Goal: Task Accomplishment & Management: Manage account settings

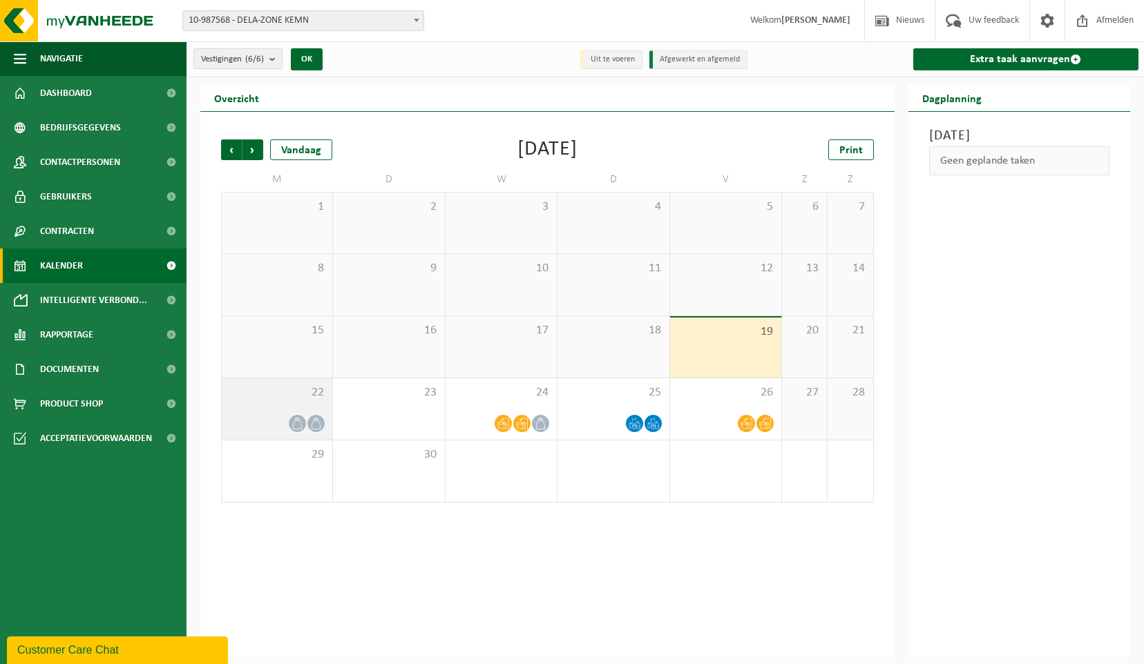
click at [298, 418] on icon at bounding box center [297, 424] width 9 height 12
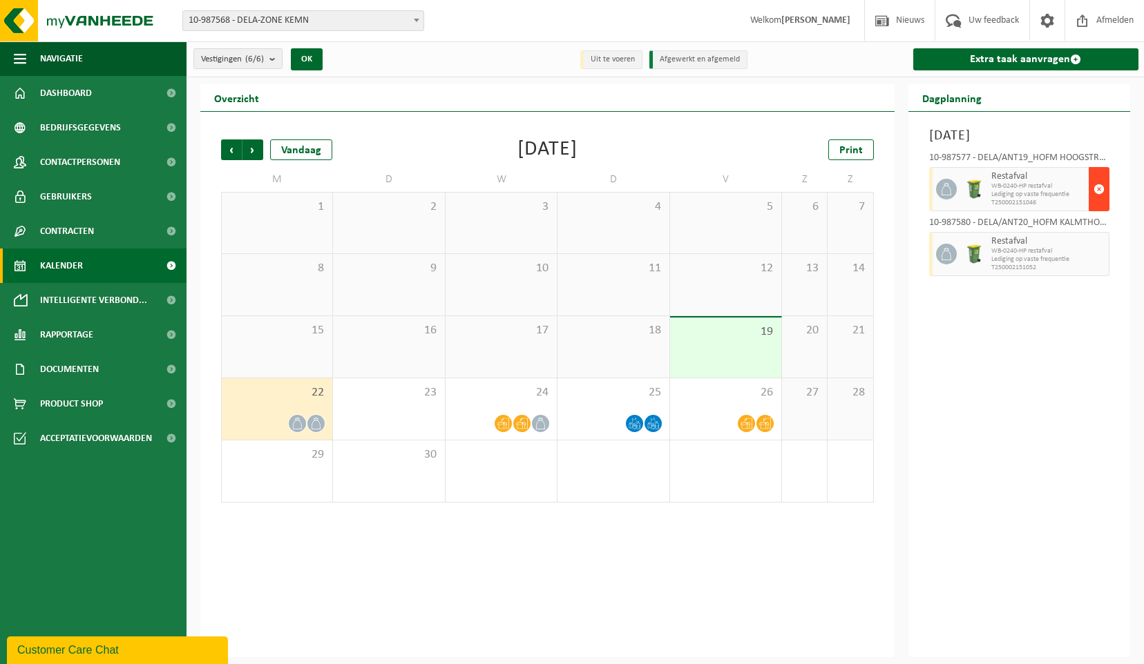
click at [1105, 206] on button "button" at bounding box center [1099, 189] width 21 height 44
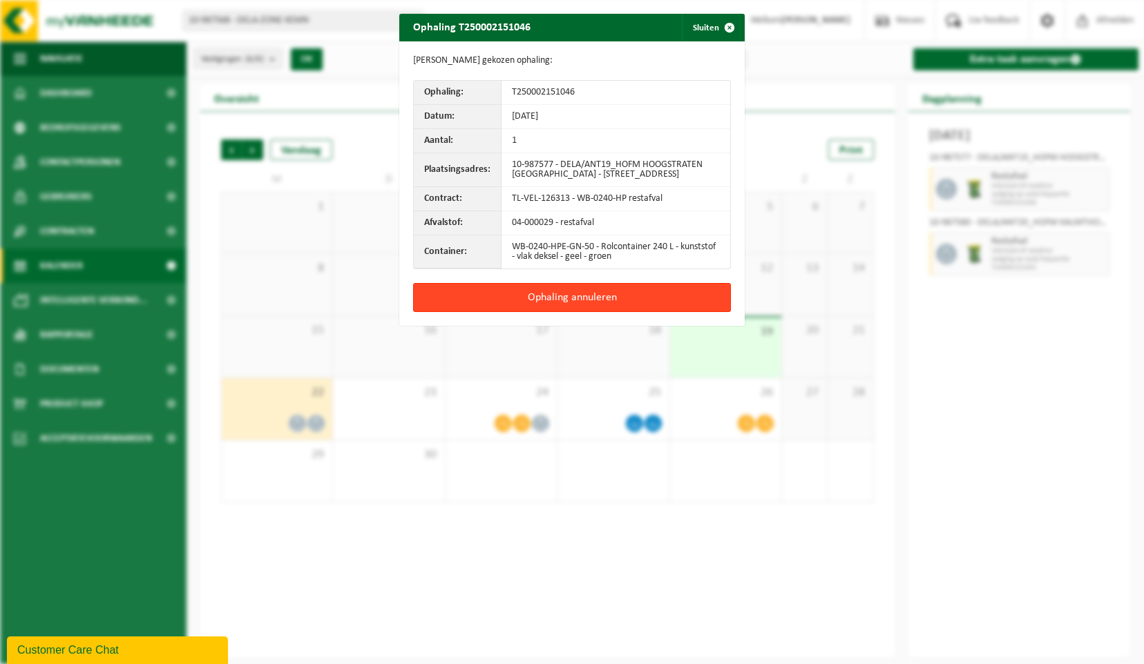
click at [640, 300] on button "Ophaling annuleren" at bounding box center [572, 297] width 318 height 29
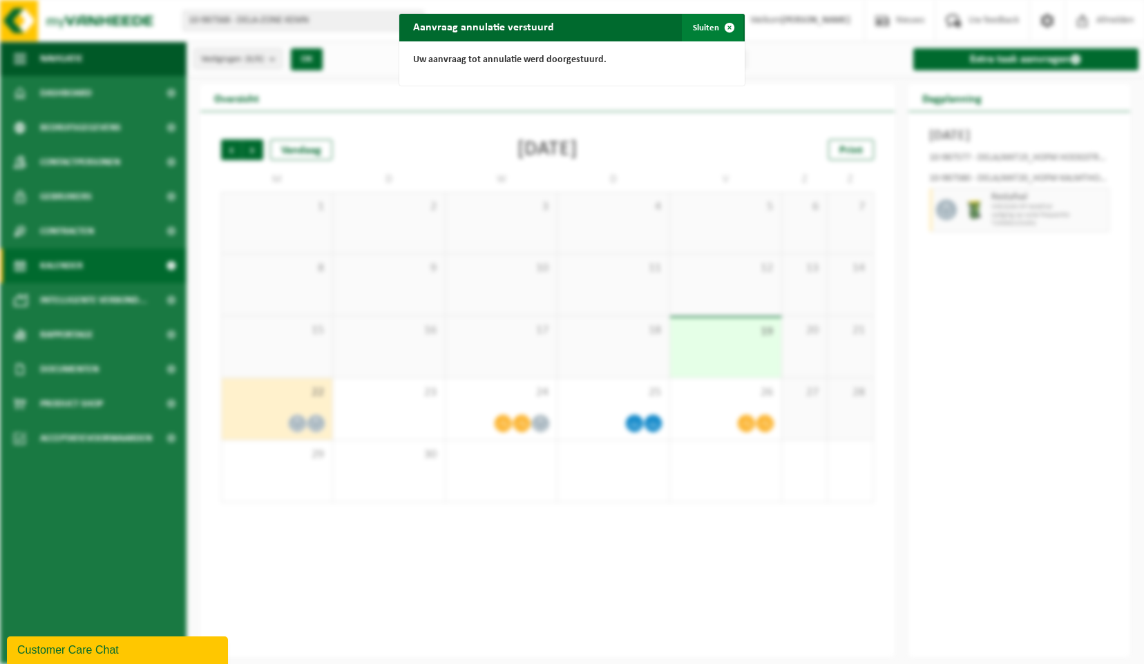
click at [707, 28] on button "Sluiten" at bounding box center [712, 28] width 61 height 28
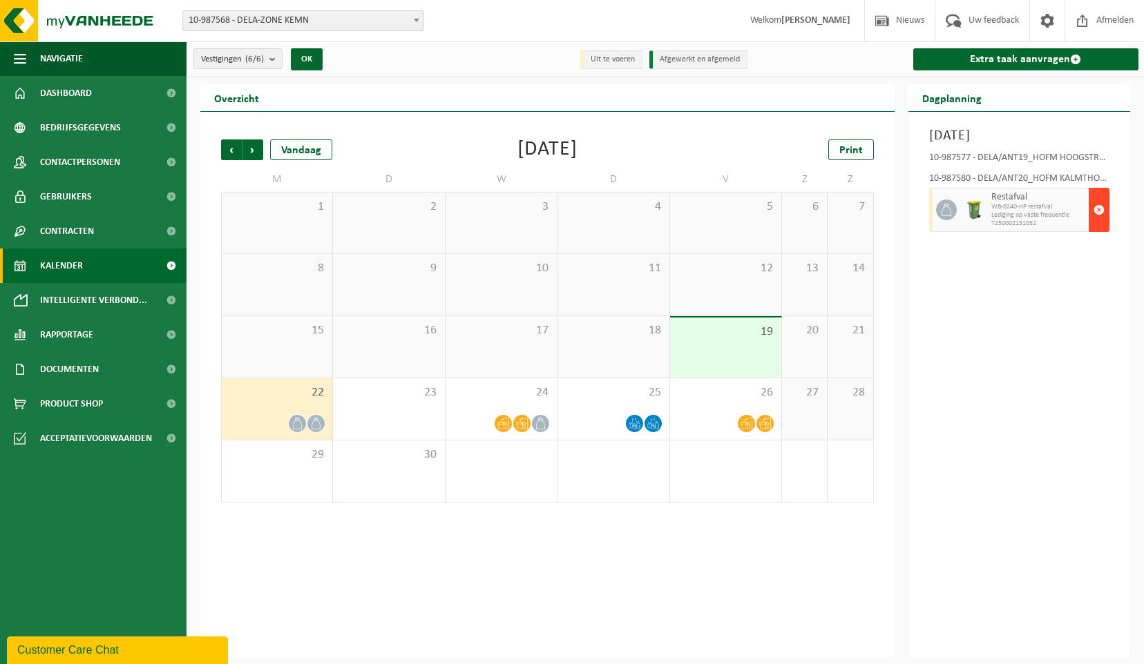
click at [1104, 224] on span "button" at bounding box center [1098, 210] width 11 height 28
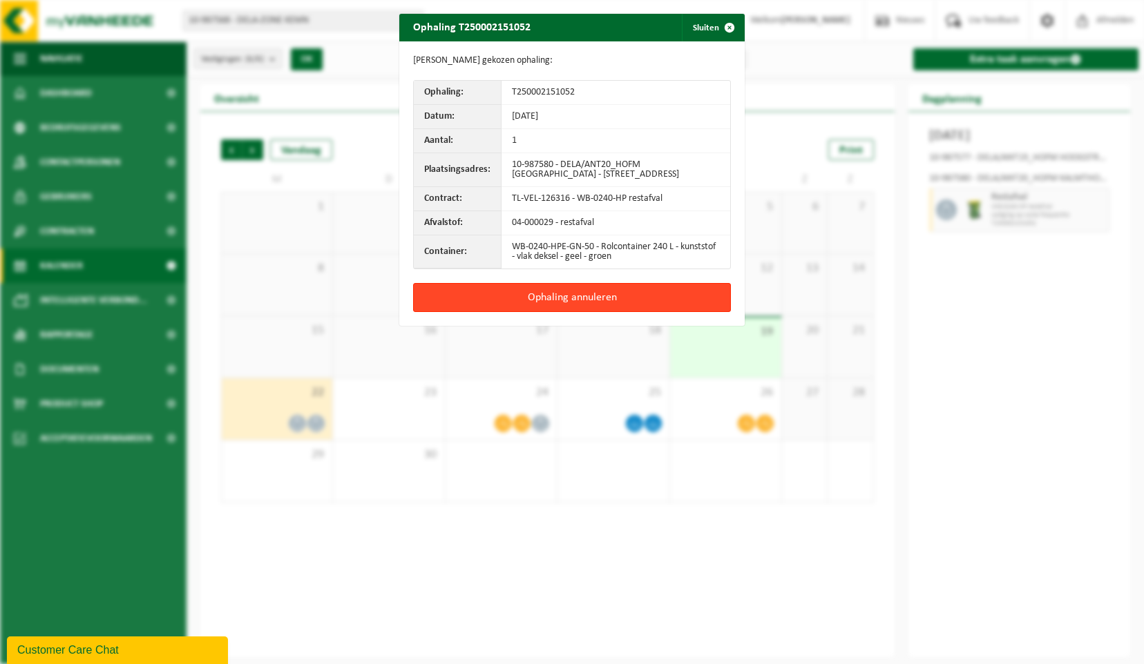
click at [627, 301] on button "Ophaling annuleren" at bounding box center [572, 297] width 318 height 29
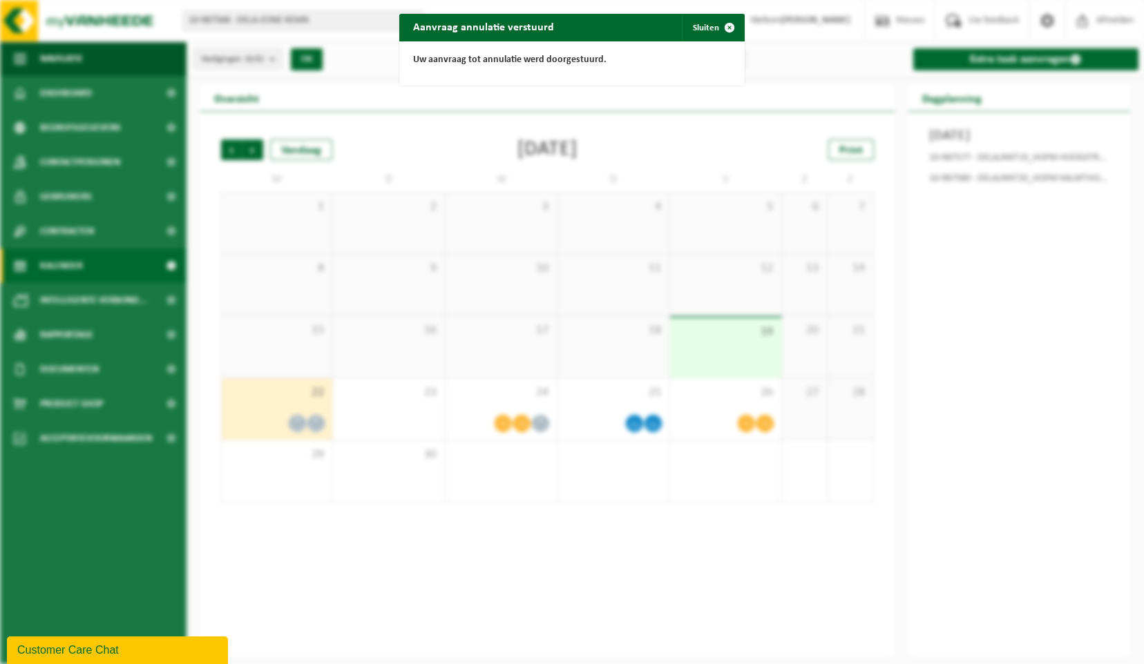
drag, startPoint x: 708, startPoint y: 28, endPoint x: 688, endPoint y: 62, distance: 39.9
click at [707, 28] on button "Sluiten" at bounding box center [712, 28] width 61 height 28
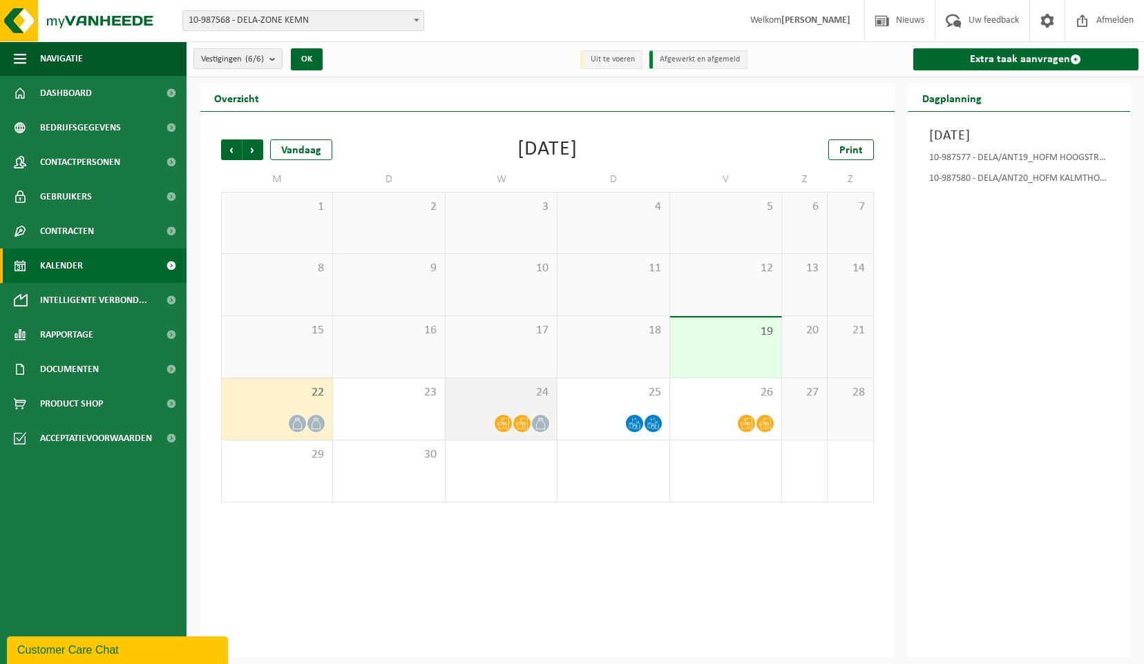
click at [505, 417] on span at bounding box center [503, 423] width 17 height 17
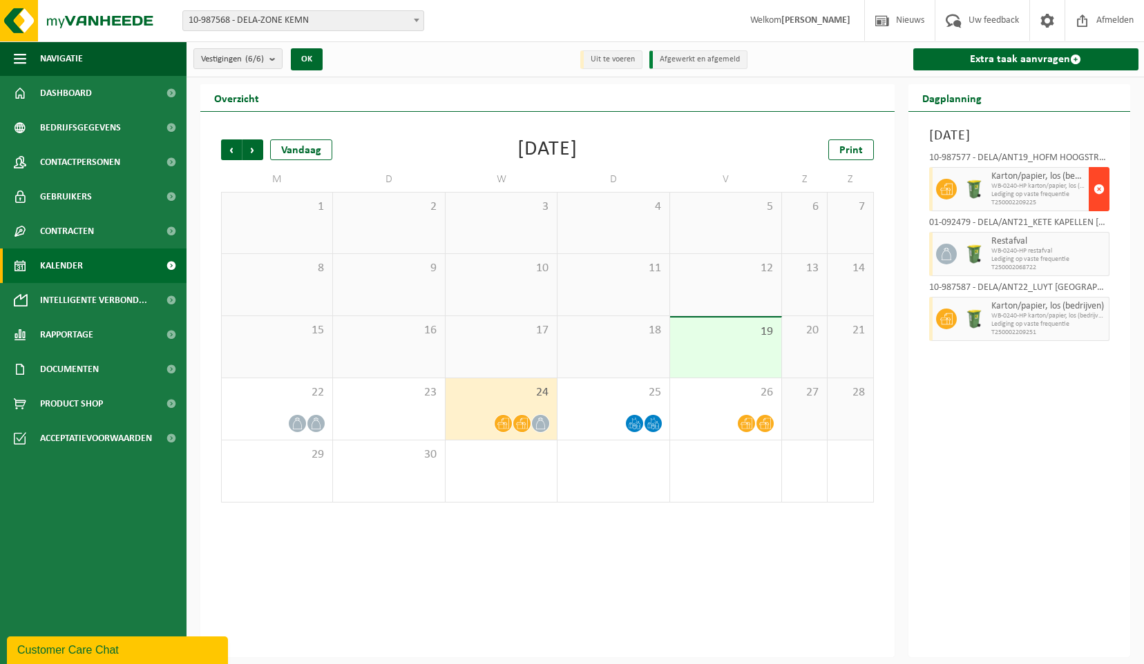
click at [1099, 203] on span "button" at bounding box center [1098, 189] width 11 height 28
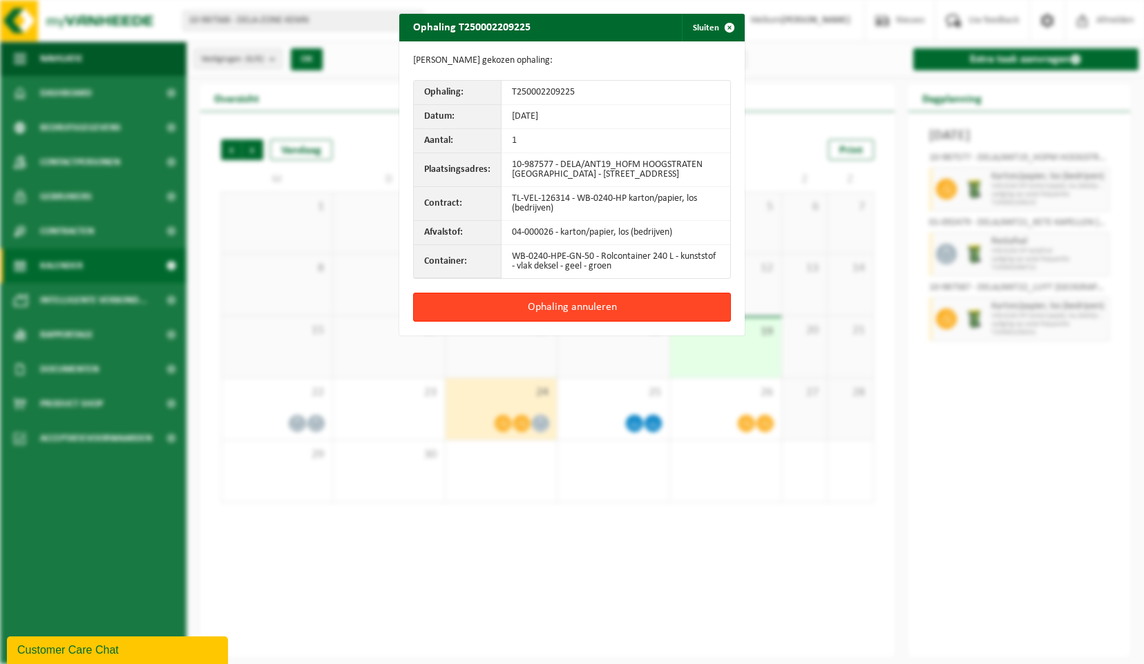
click at [644, 318] on button "Ophaling annuleren" at bounding box center [572, 307] width 318 height 29
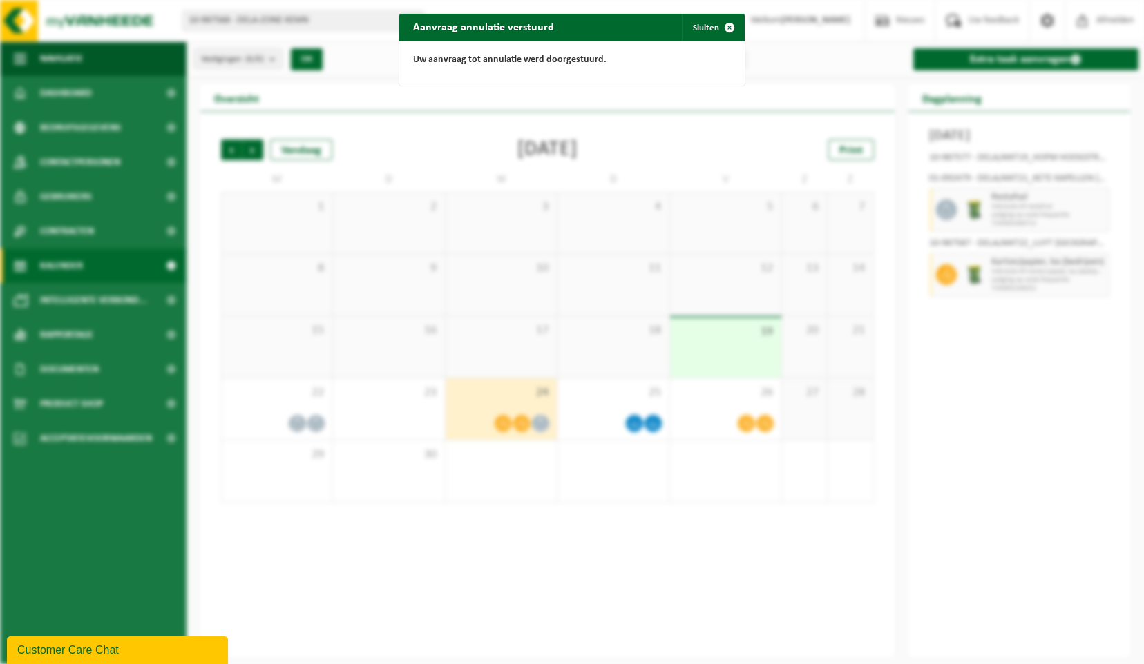
drag, startPoint x: 731, startPoint y: 23, endPoint x: 719, endPoint y: 50, distance: 29.4
click at [731, 23] on span "button" at bounding box center [730, 28] width 28 height 28
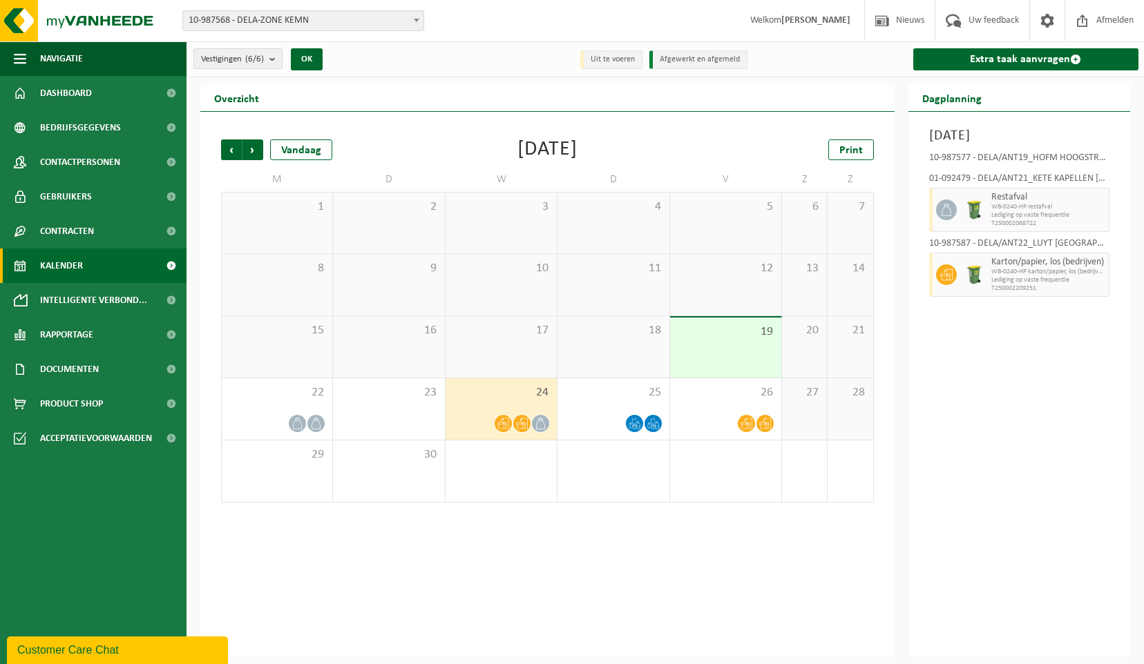
click at [524, 421] on icon at bounding box center [522, 424] width 12 height 12
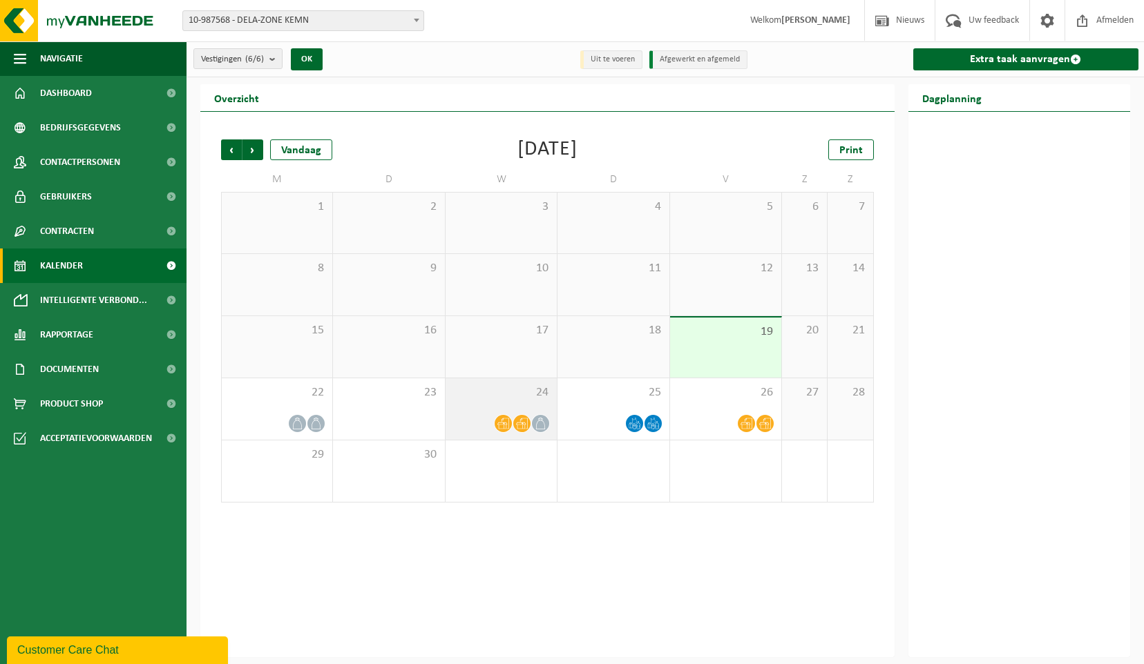
click at [521, 431] on span at bounding box center [521, 423] width 17 height 17
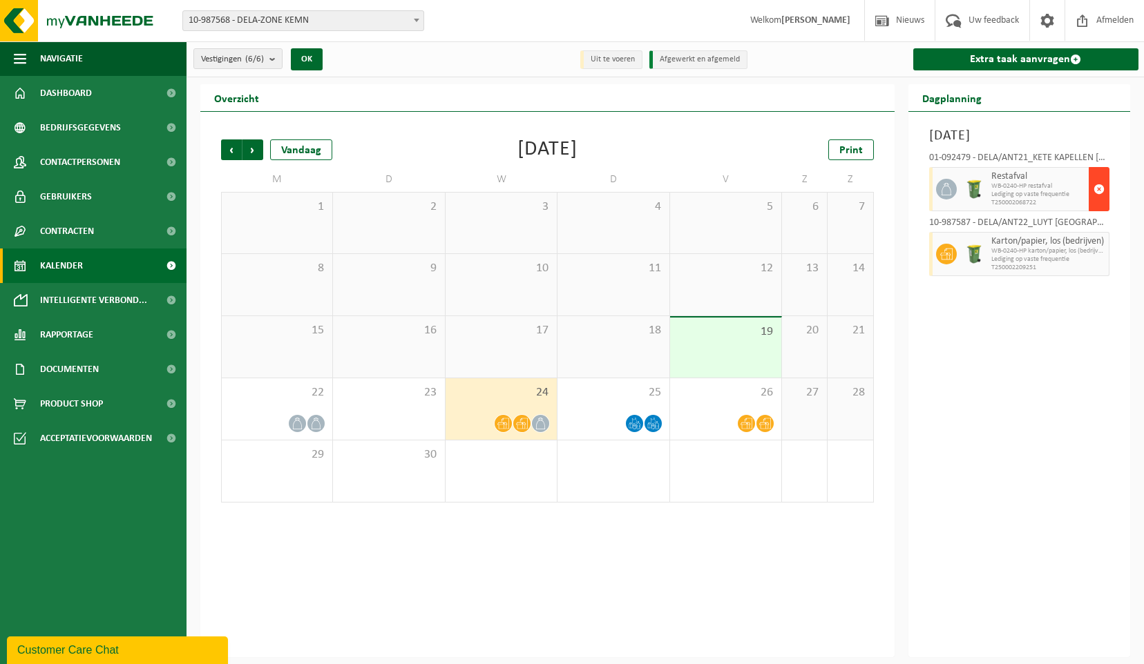
click at [1096, 203] on span "button" at bounding box center [1098, 189] width 11 height 28
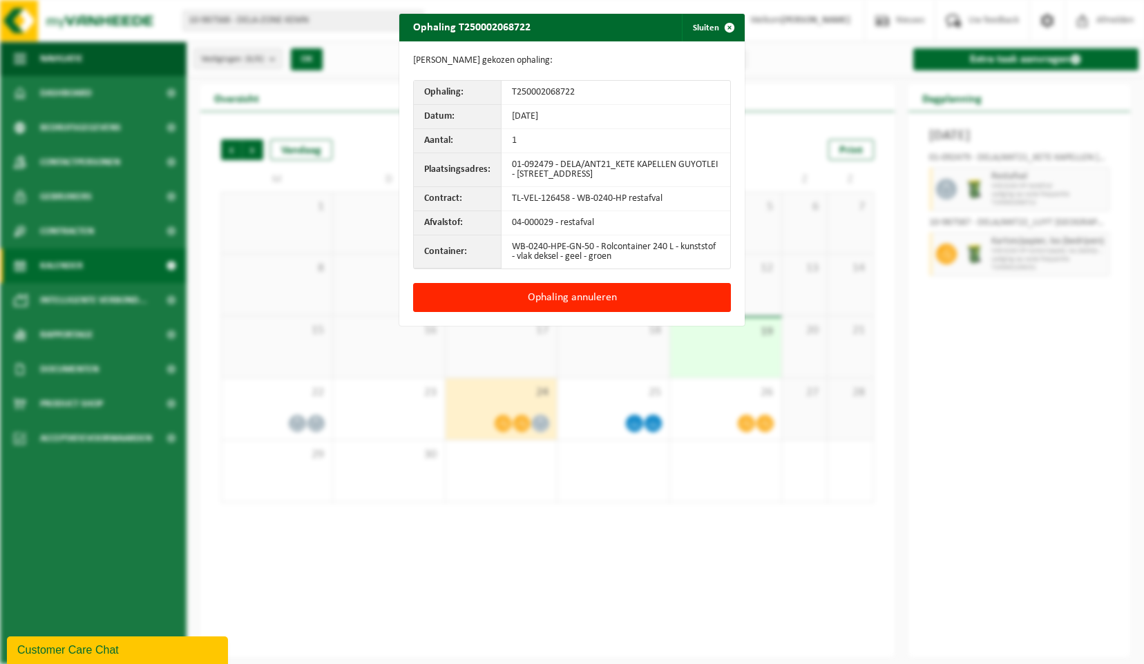
click at [613, 304] on button "Ophaling annuleren" at bounding box center [572, 297] width 318 height 29
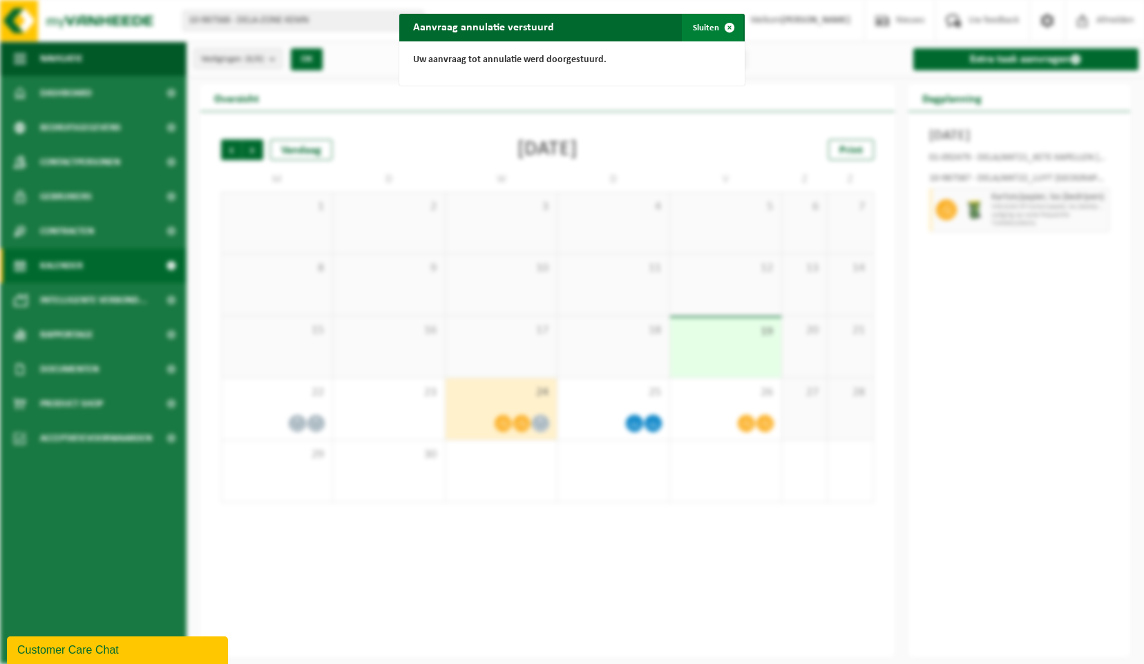
click at [727, 29] on span "button" at bounding box center [730, 28] width 28 height 28
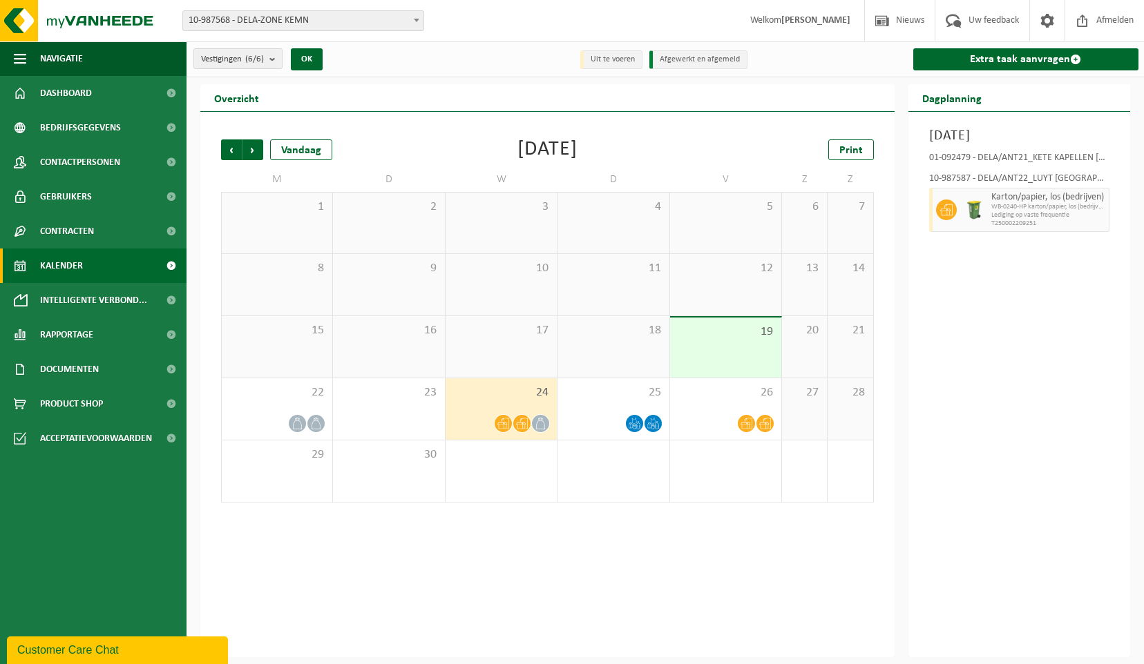
click at [539, 420] on icon at bounding box center [541, 424] width 12 height 12
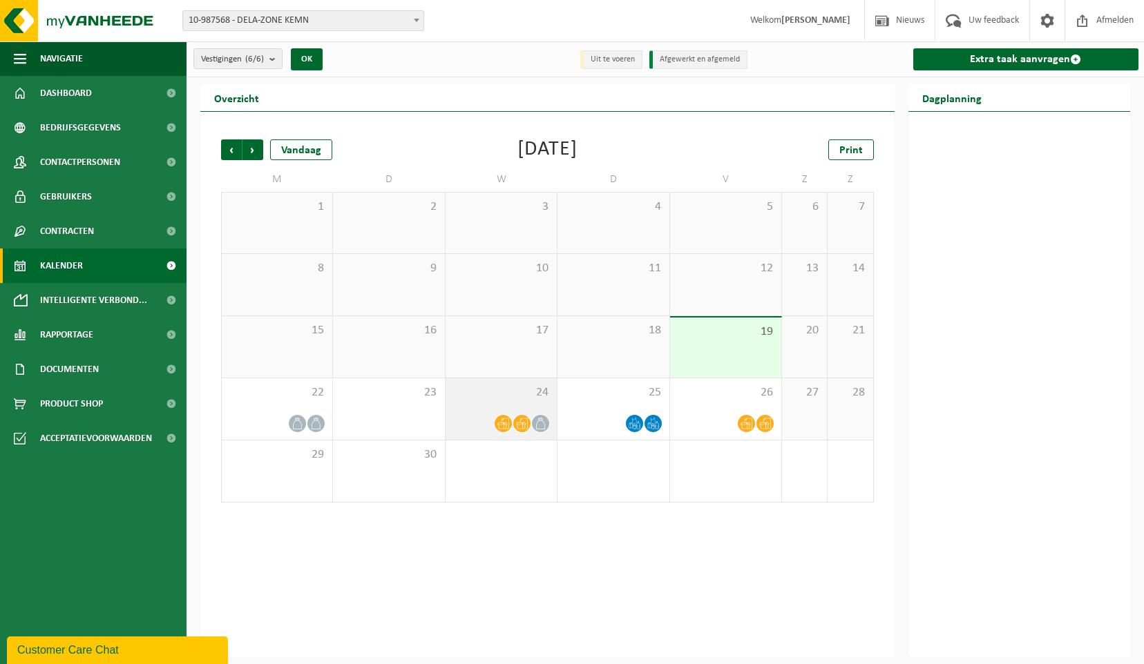
click at [543, 427] on icon at bounding box center [541, 424] width 12 height 12
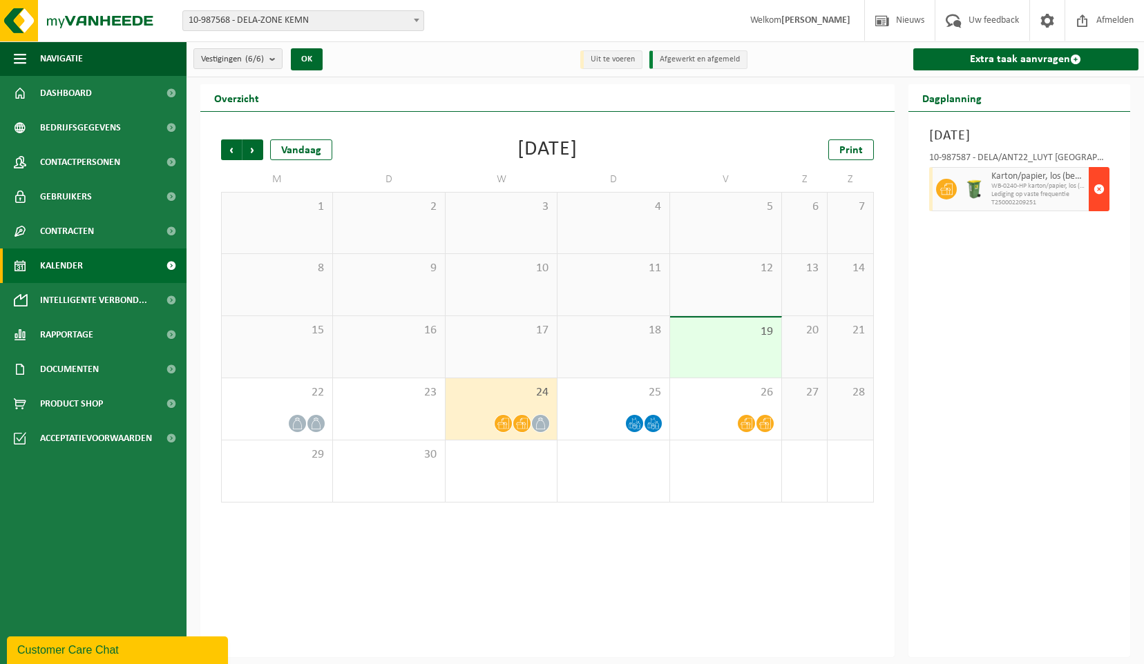
click at [1102, 203] on span "button" at bounding box center [1098, 189] width 11 height 28
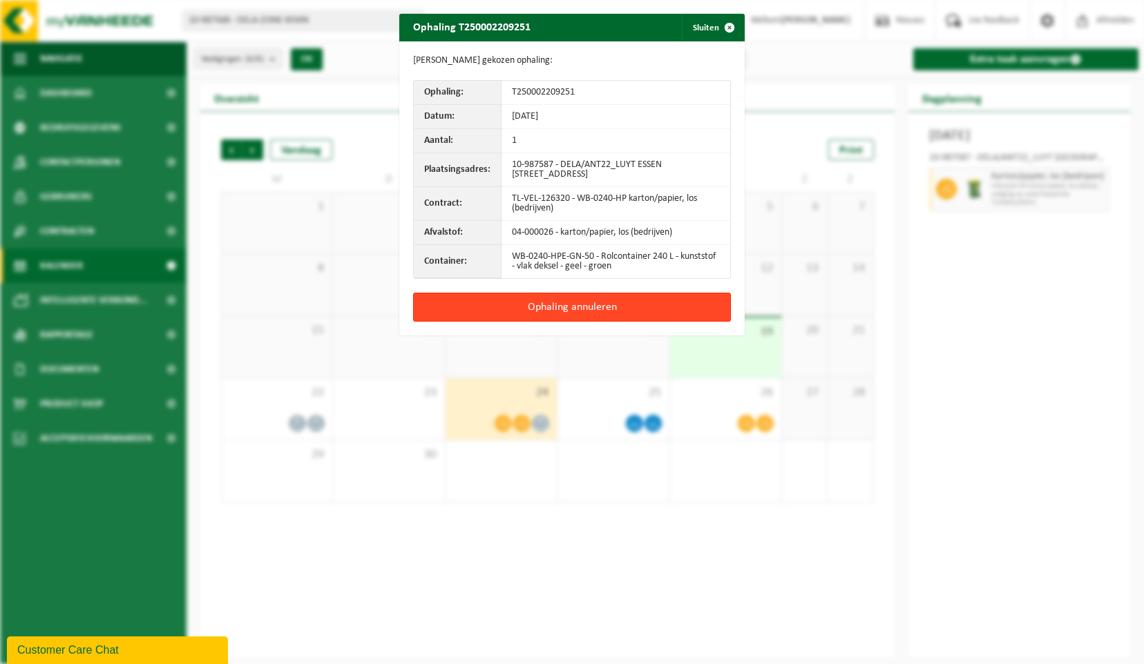
click at [638, 303] on button "Ophaling annuleren" at bounding box center [572, 307] width 318 height 29
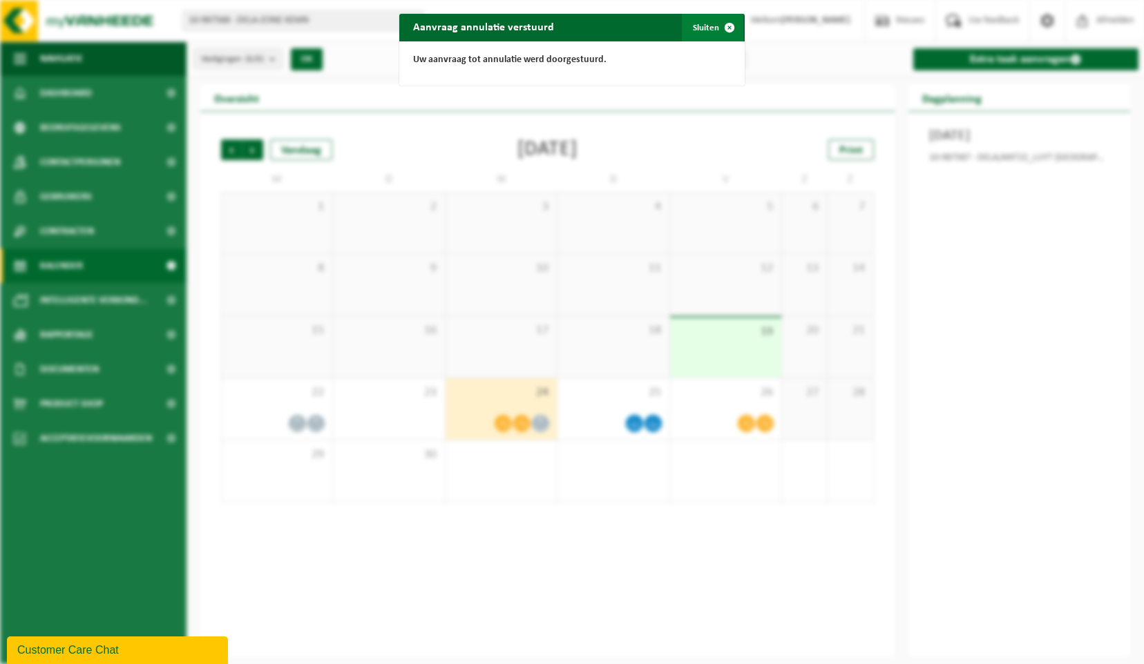
click at [722, 30] on span "button" at bounding box center [730, 28] width 28 height 28
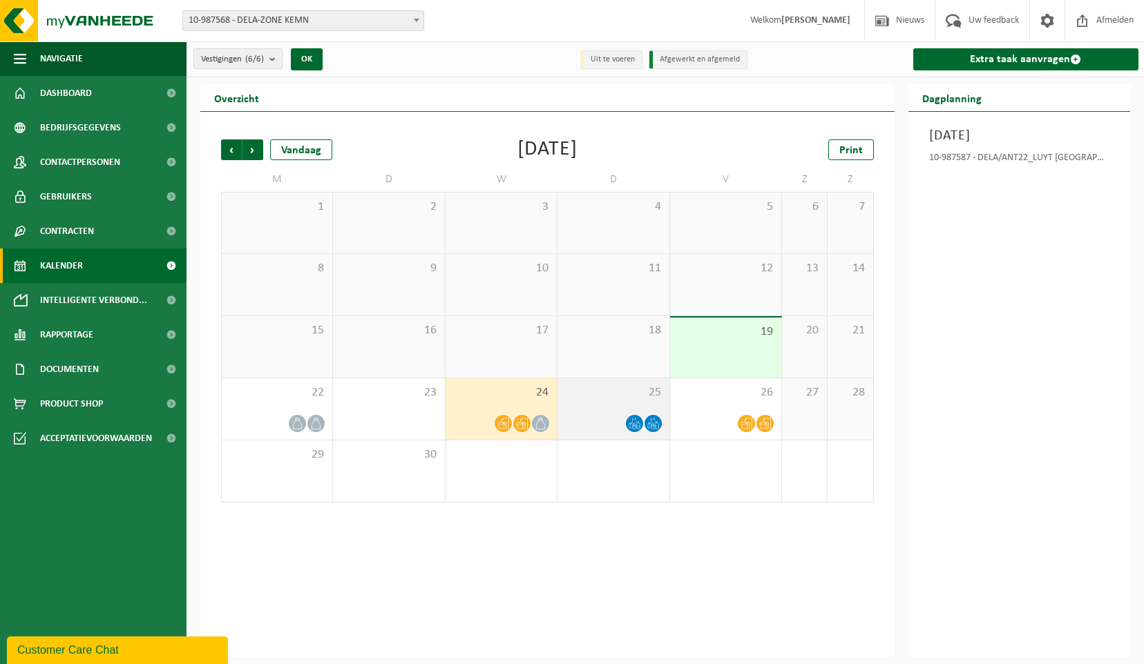
click at [635, 430] on icon at bounding box center [634, 427] width 3 height 5
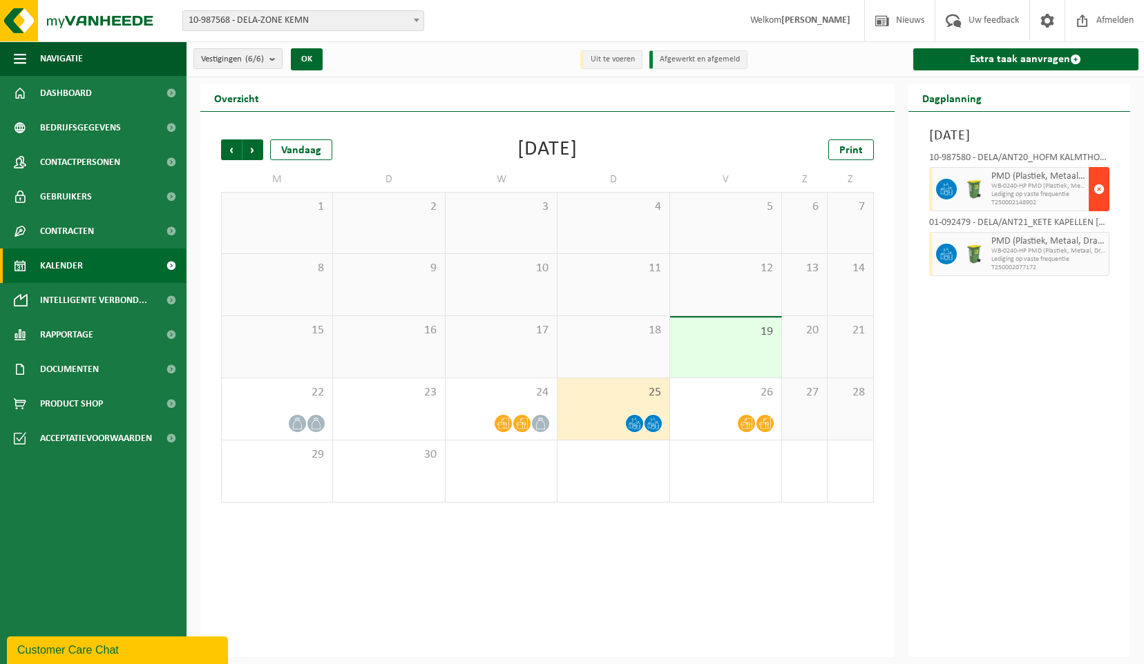
click at [1102, 203] on span "button" at bounding box center [1098, 189] width 11 height 28
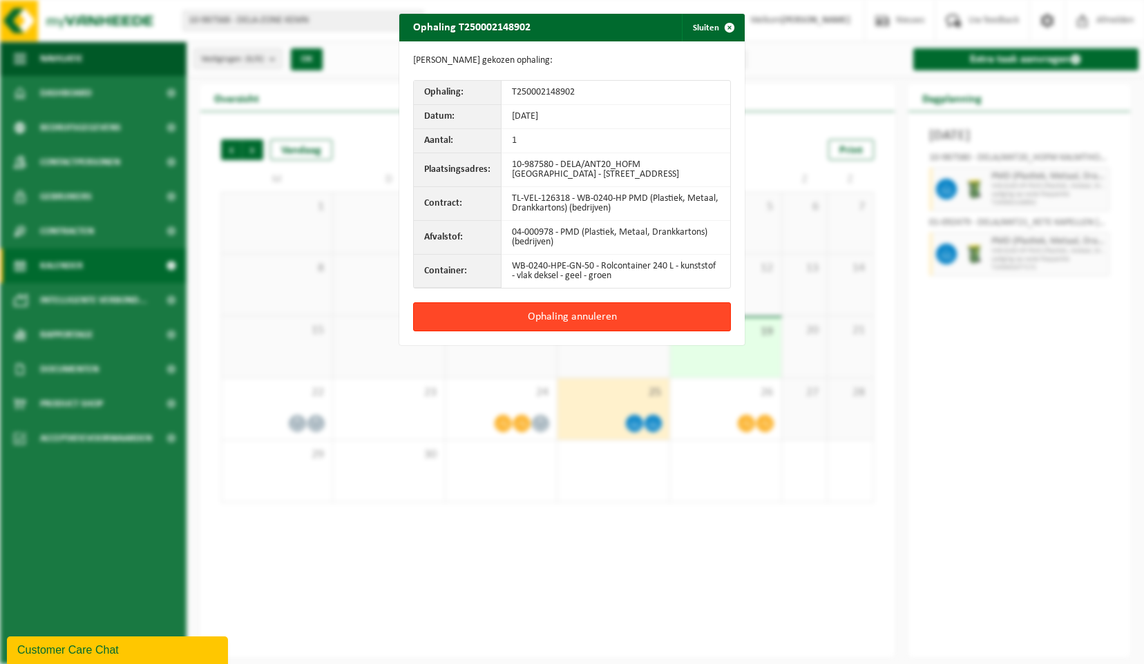
click at [633, 327] on button "Ophaling annuleren" at bounding box center [572, 317] width 318 height 29
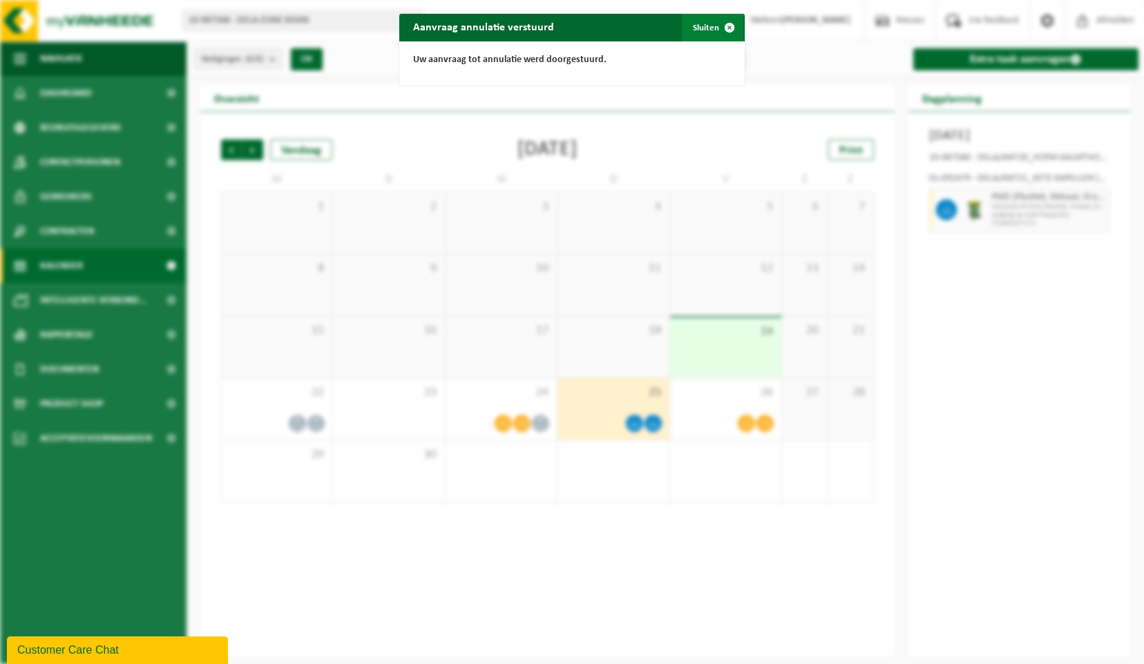
click at [721, 30] on span "button" at bounding box center [730, 28] width 28 height 28
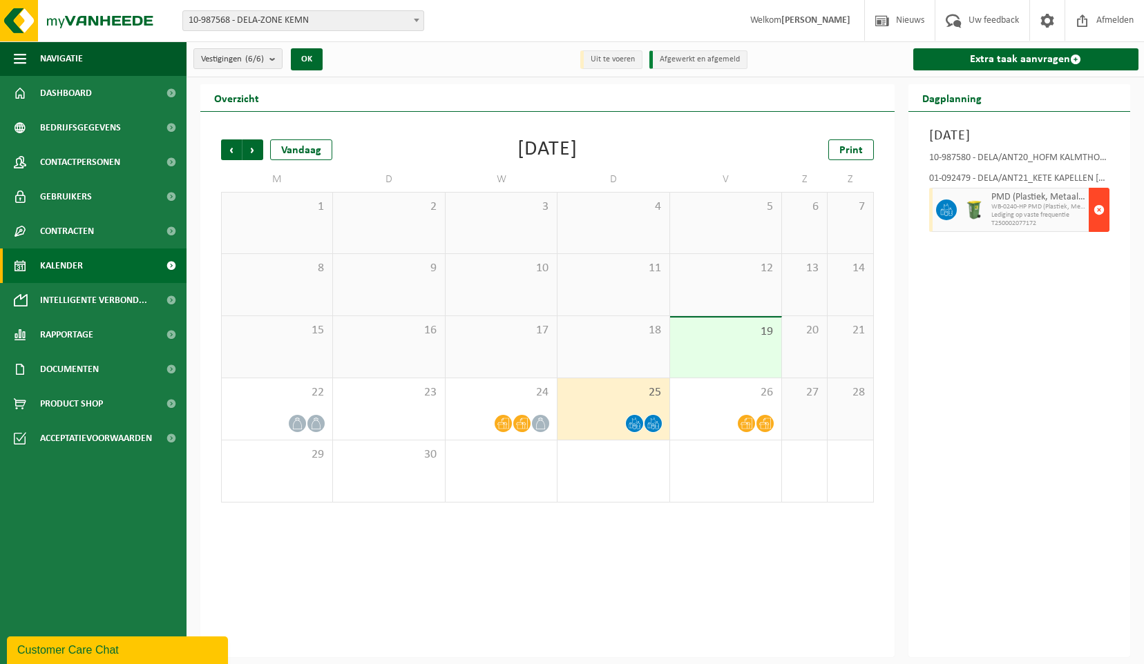
click at [1098, 224] on span "button" at bounding box center [1098, 210] width 11 height 28
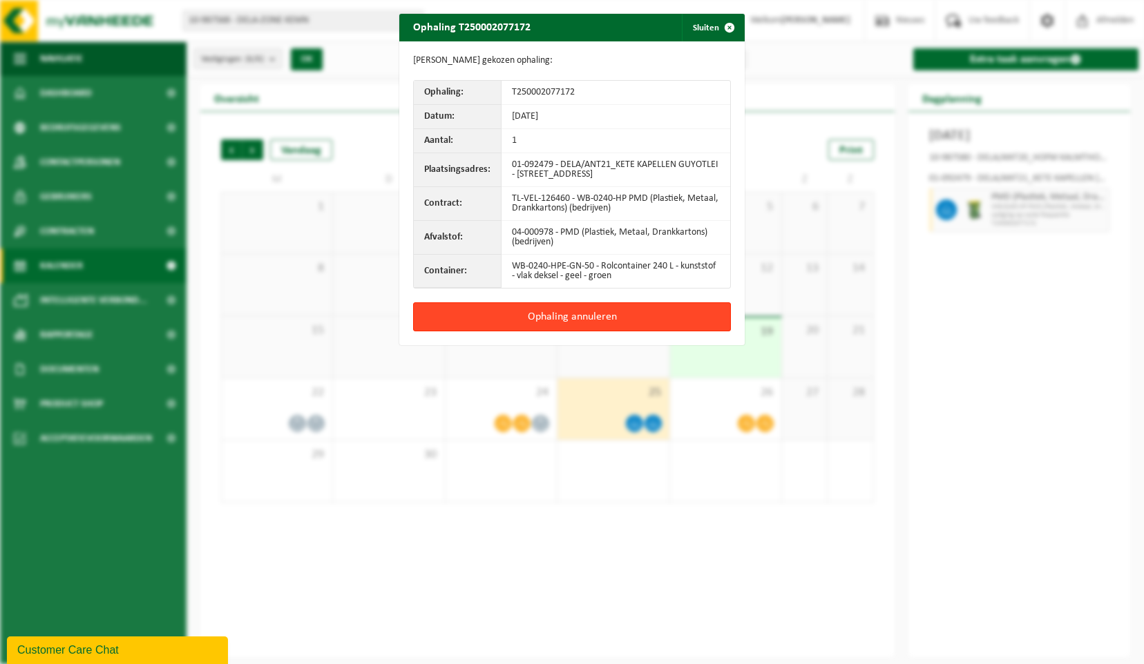
click at [591, 309] on button "Ophaling annuleren" at bounding box center [572, 317] width 318 height 29
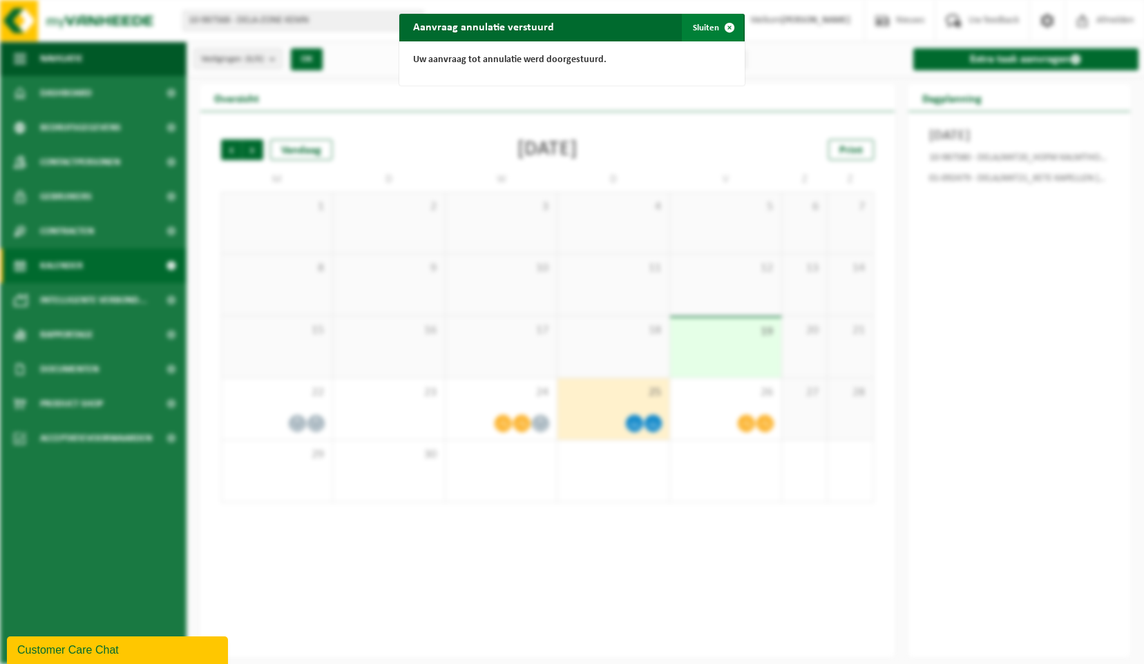
click at [727, 30] on span "button" at bounding box center [730, 28] width 28 height 28
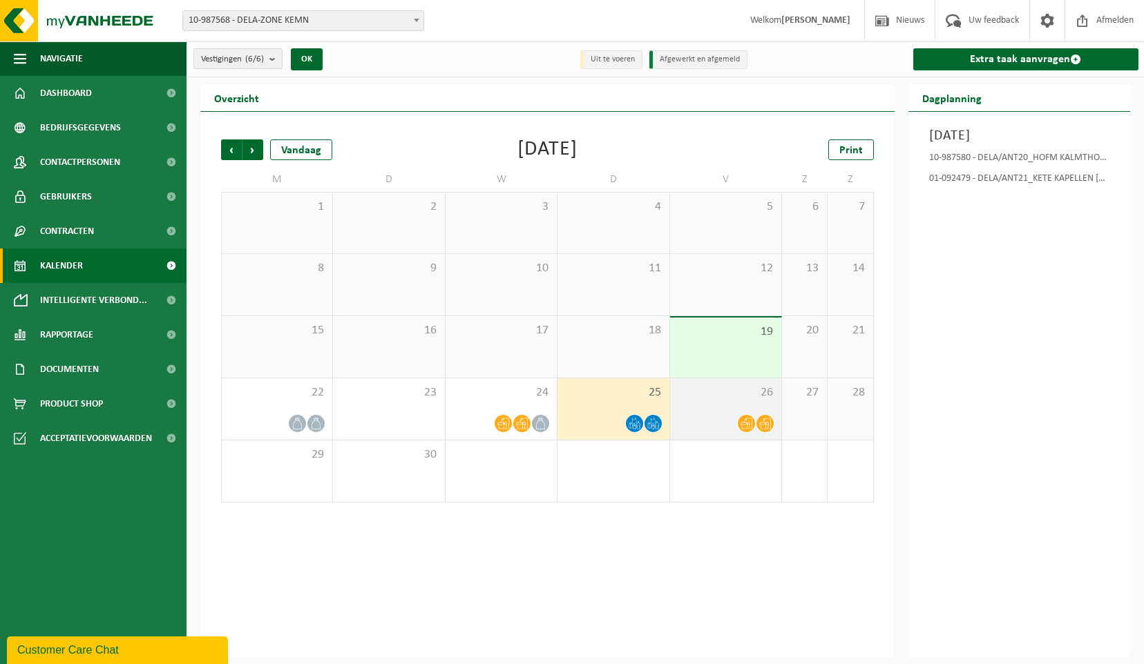
click at [747, 417] on span at bounding box center [746, 423] width 17 height 17
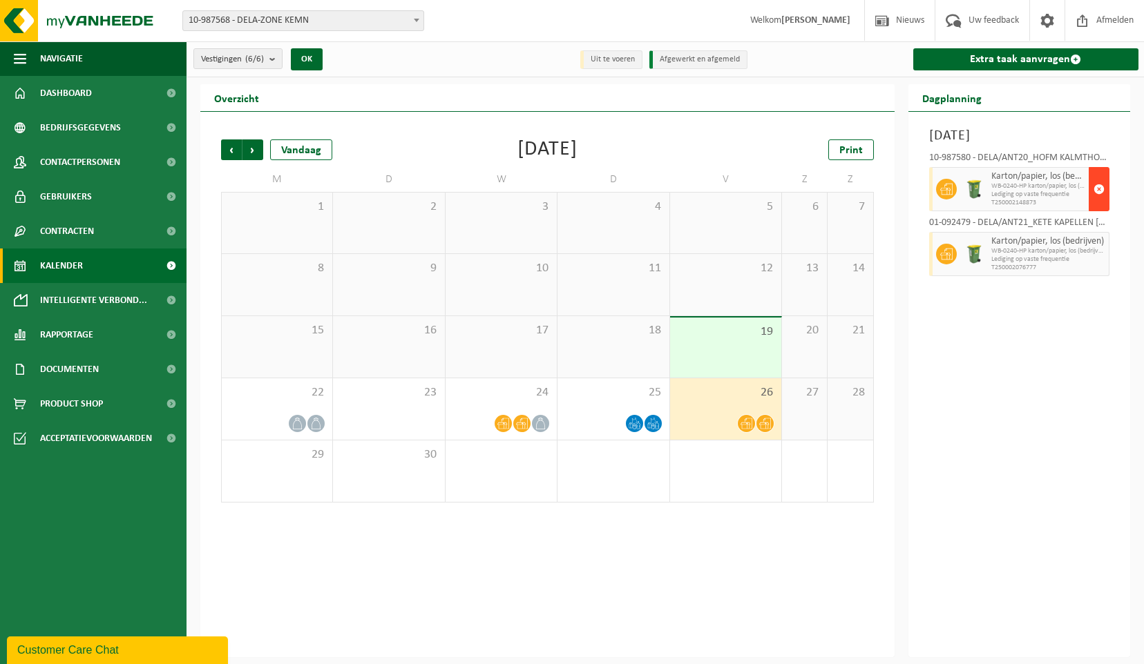
click at [1100, 187] on span "button" at bounding box center [1098, 189] width 11 height 28
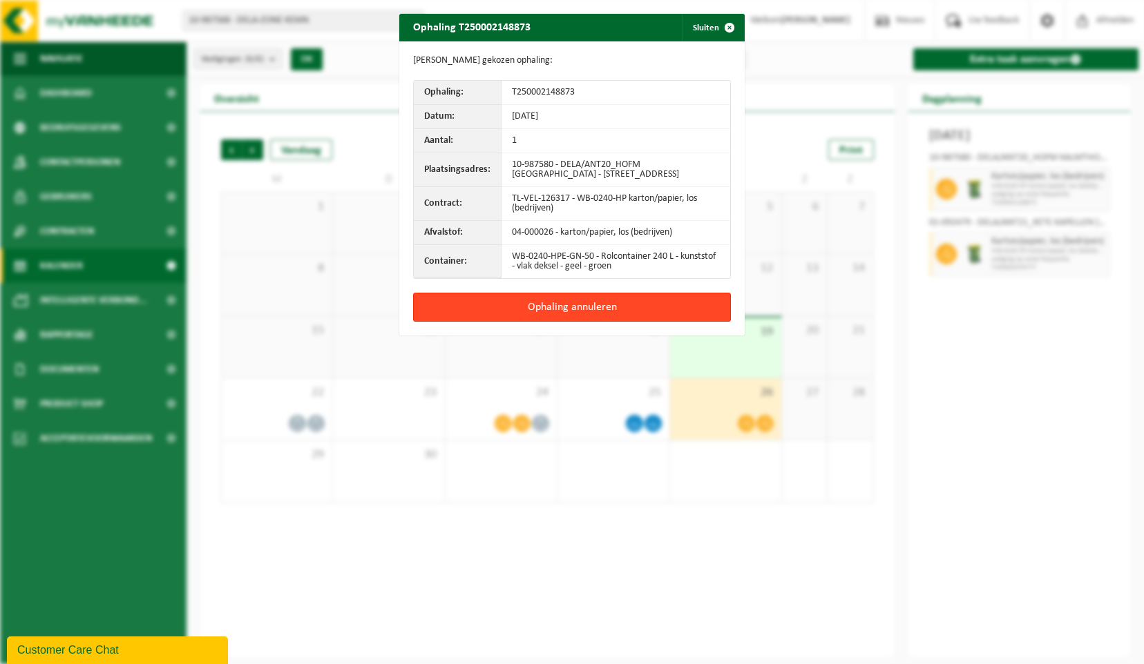
click at [641, 309] on button "Ophaling annuleren" at bounding box center [572, 307] width 318 height 29
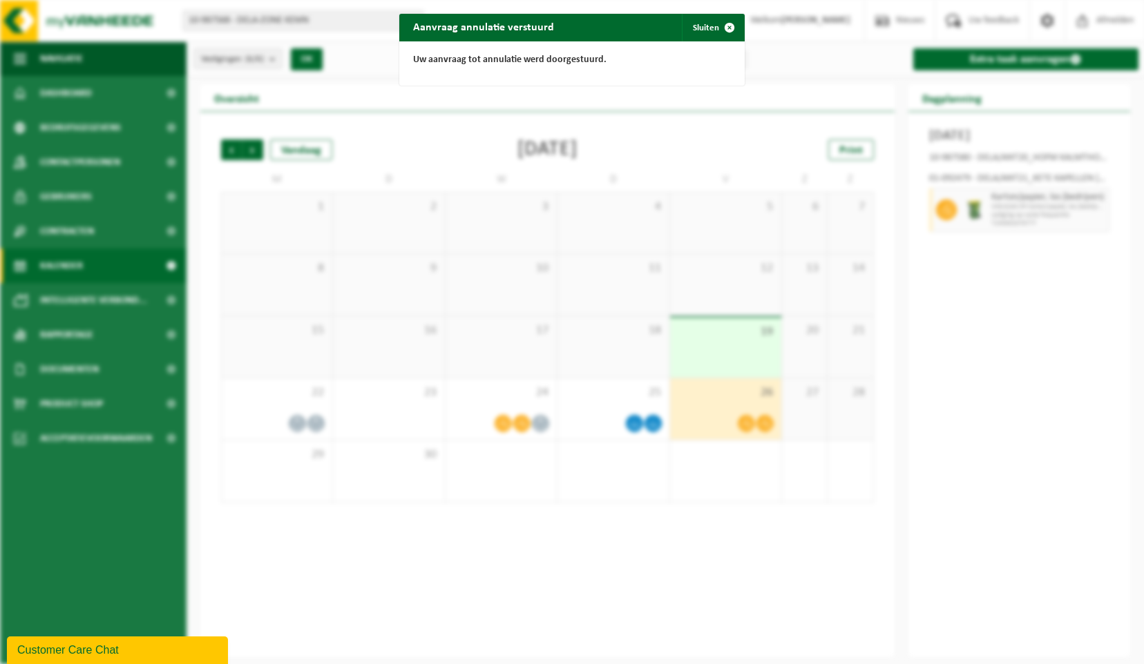
drag, startPoint x: 728, startPoint y: 26, endPoint x: 732, endPoint y: 141, distance: 115.4
click at [729, 26] on span "button" at bounding box center [730, 28] width 28 height 28
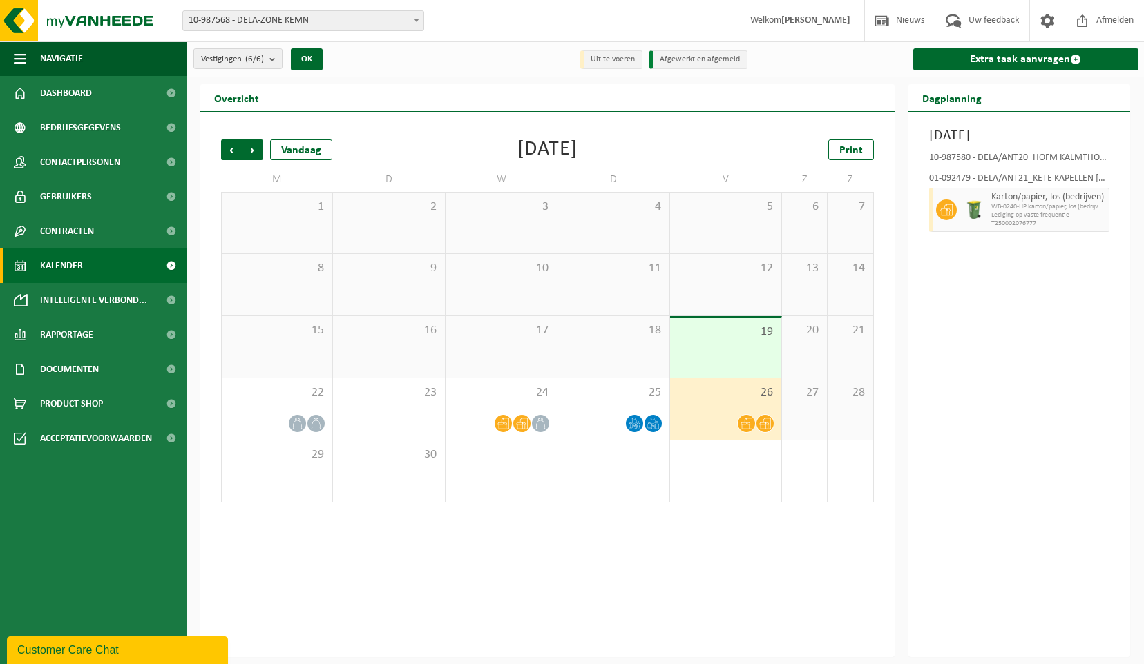
click at [762, 423] on icon at bounding box center [765, 424] width 12 height 12
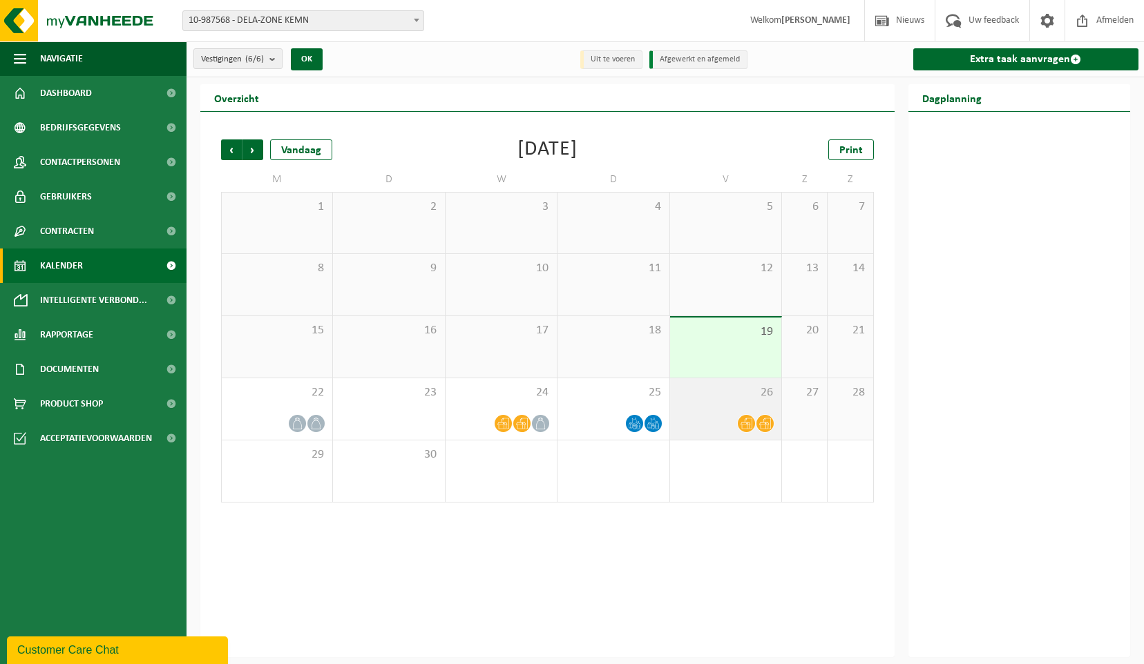
click at [765, 426] on icon at bounding box center [765, 424] width 12 height 12
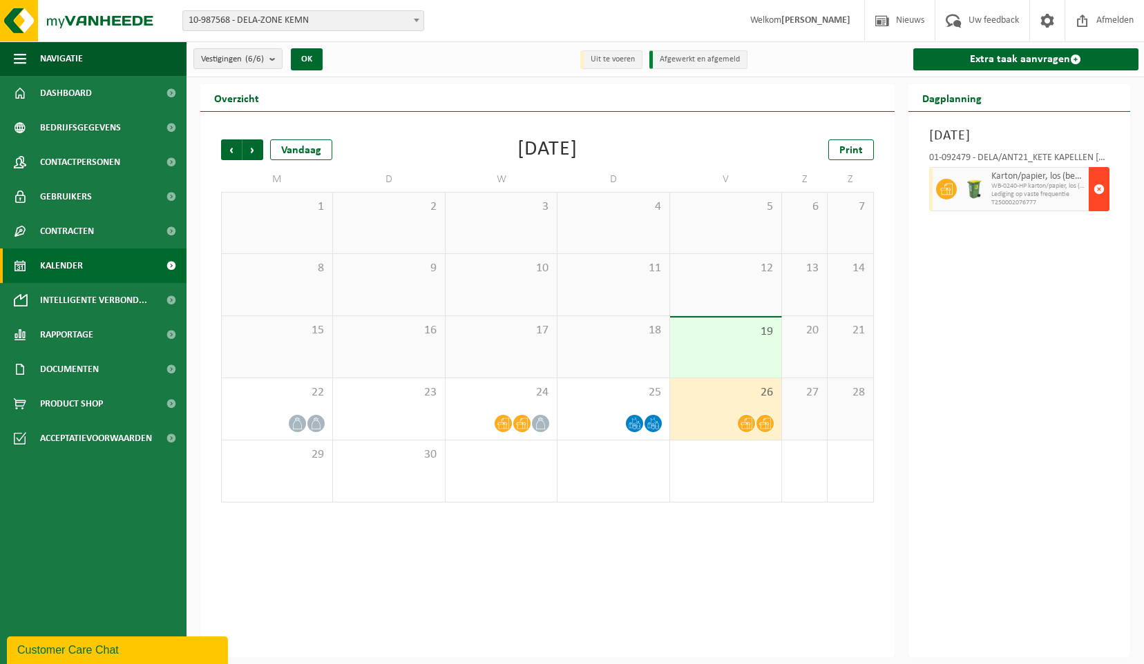
click at [1102, 187] on span "button" at bounding box center [1098, 189] width 11 height 28
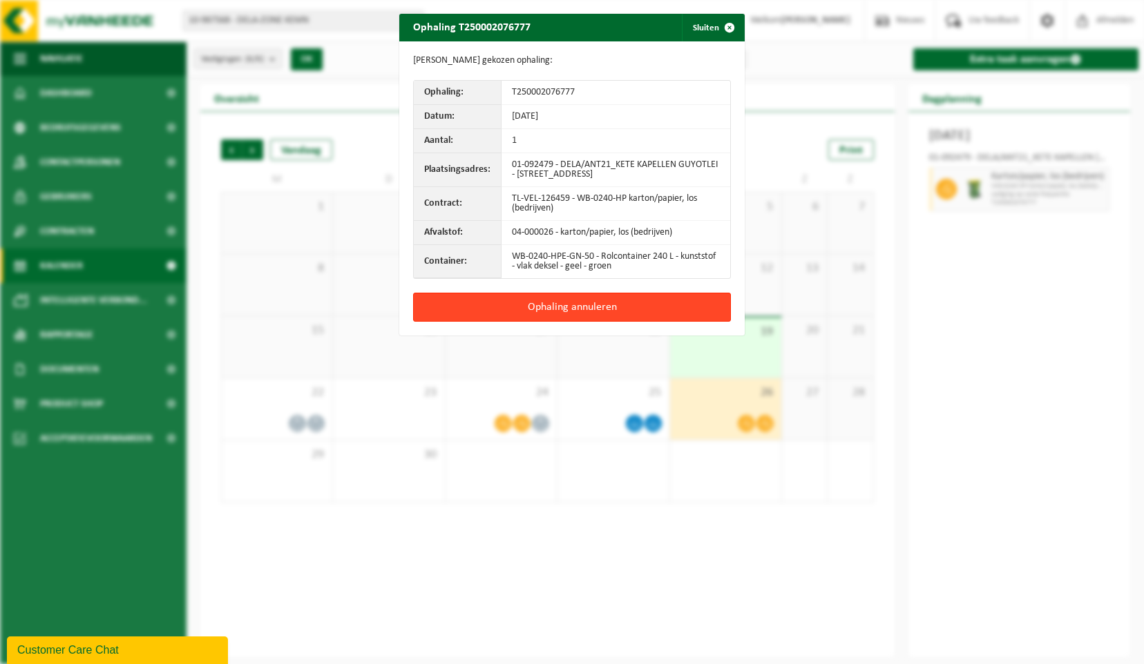
click at [597, 303] on button "Ophaling annuleren" at bounding box center [572, 307] width 318 height 29
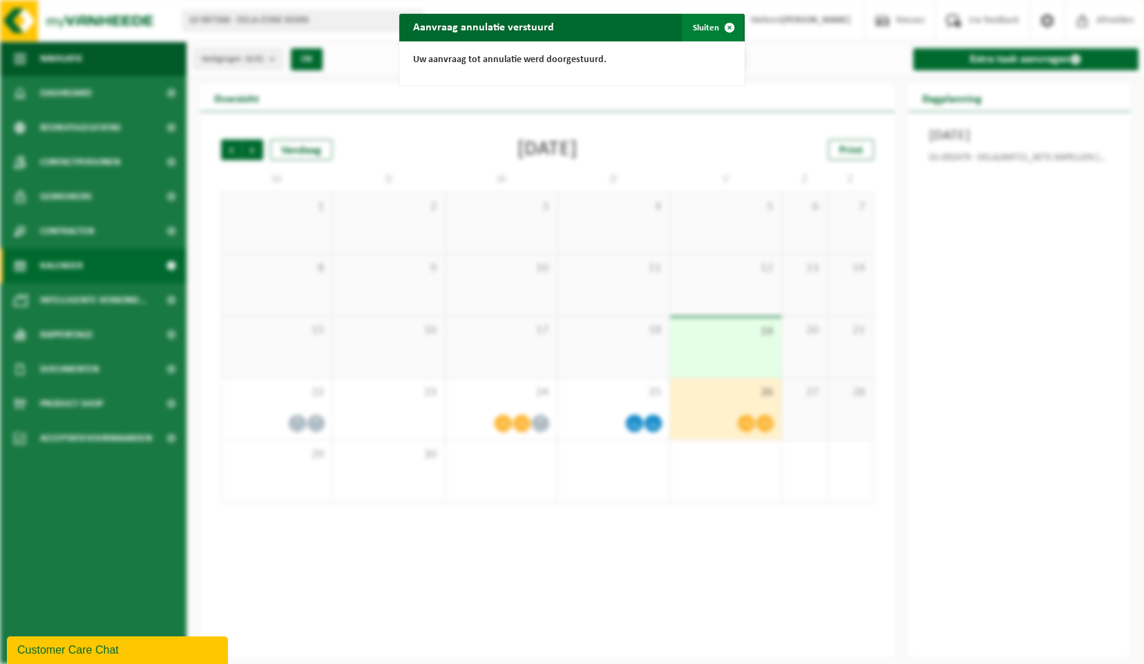
click at [718, 25] on span "button" at bounding box center [730, 28] width 28 height 28
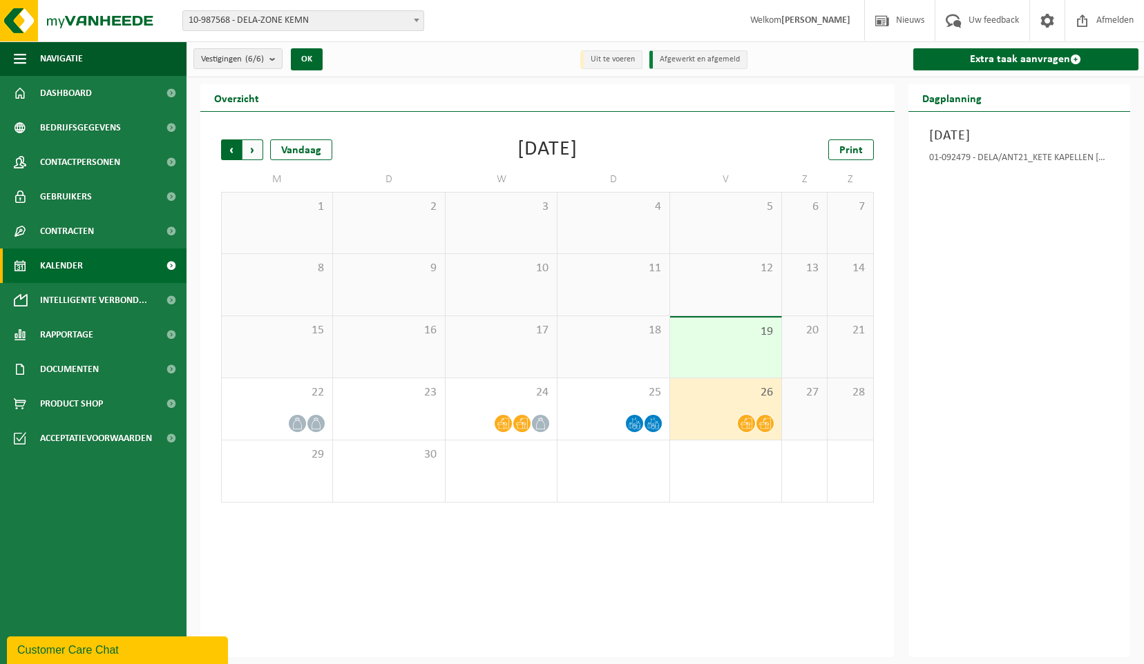
click at [254, 148] on span "Volgende" at bounding box center [252, 150] width 21 height 21
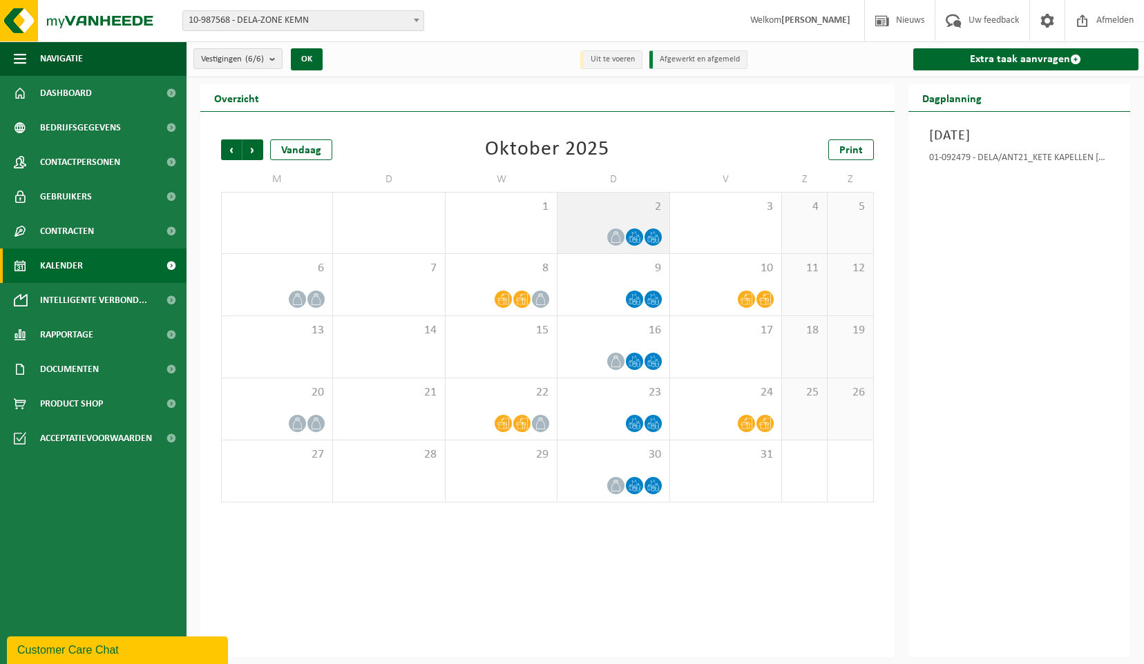
click at [618, 239] on icon at bounding box center [616, 237] width 12 height 12
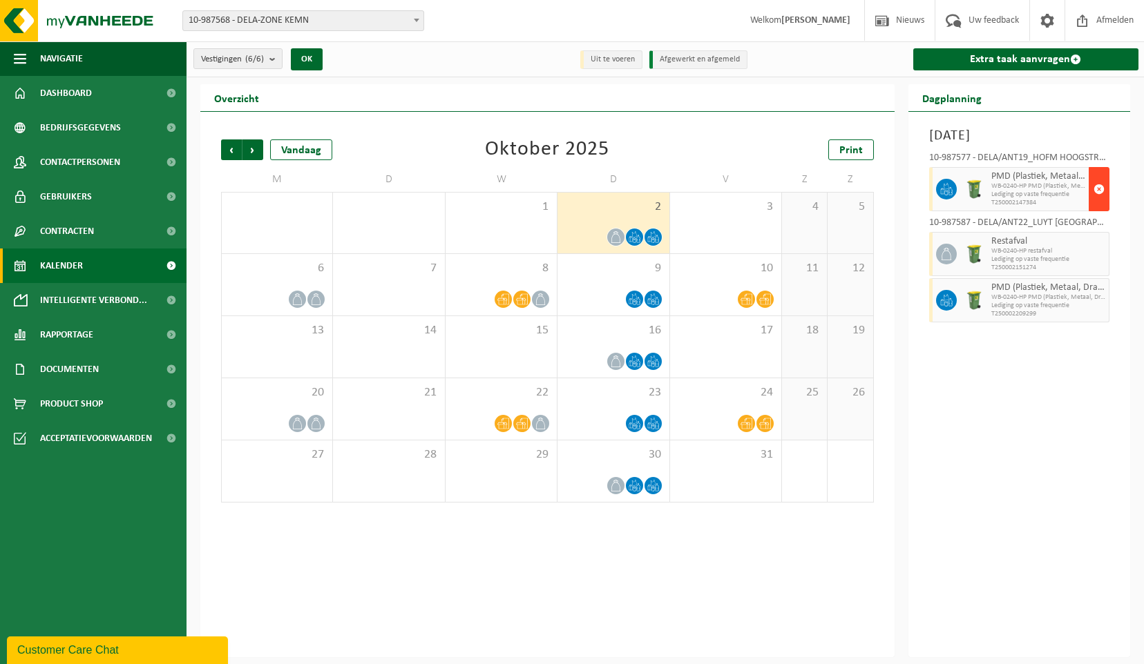
click at [1098, 189] on span "button" at bounding box center [1098, 189] width 11 height 28
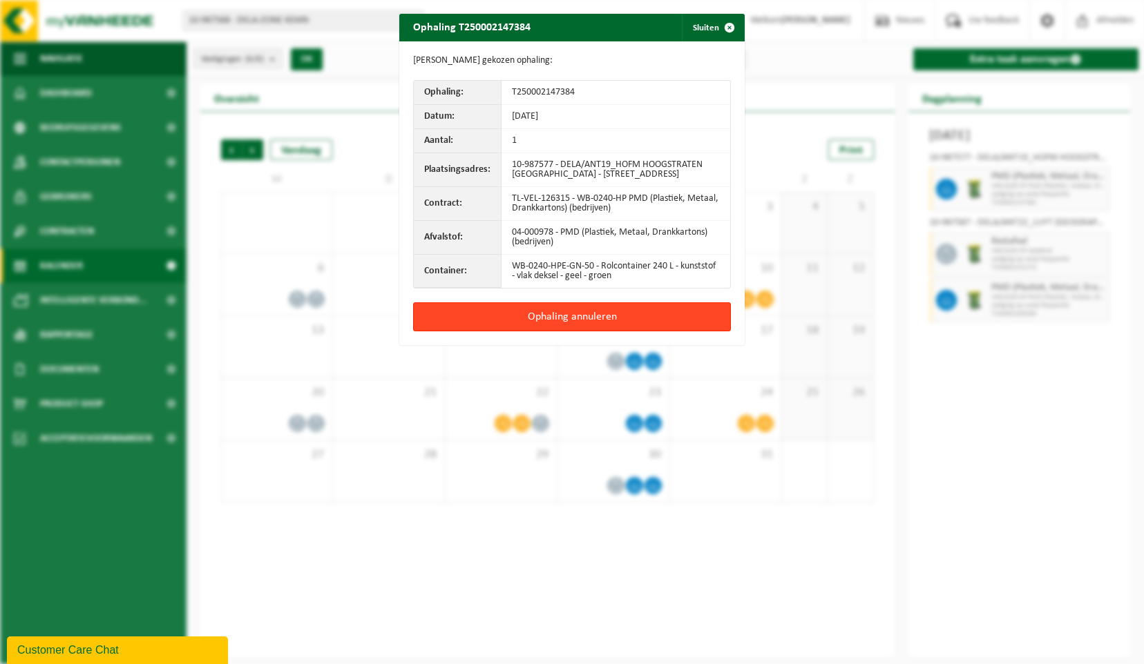
click at [580, 321] on button "Ophaling annuleren" at bounding box center [572, 317] width 318 height 29
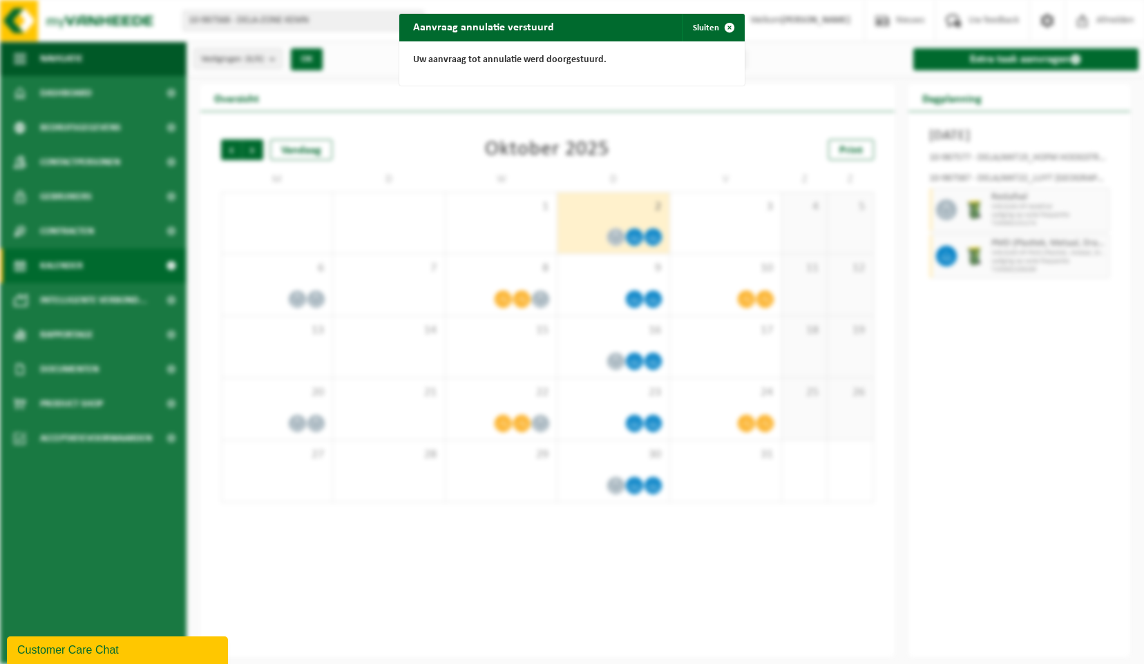
drag, startPoint x: 720, startPoint y: 29, endPoint x: 730, endPoint y: 51, distance: 24.4
click at [723, 35] on span "button" at bounding box center [730, 28] width 28 height 28
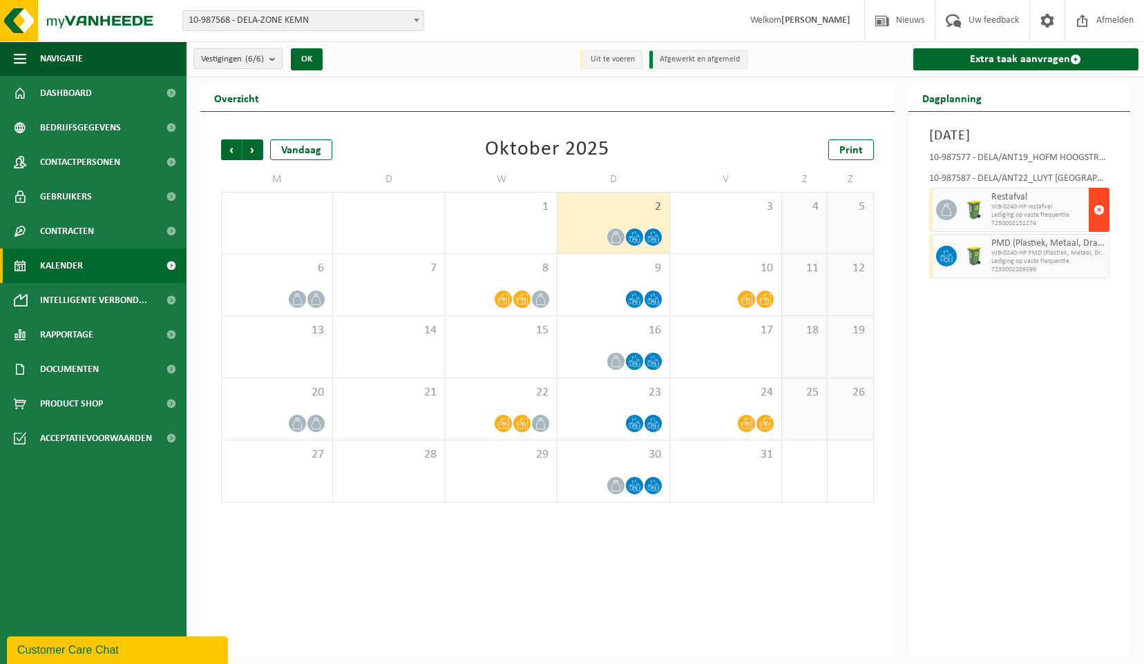
click at [1094, 207] on span "button" at bounding box center [1098, 210] width 11 height 28
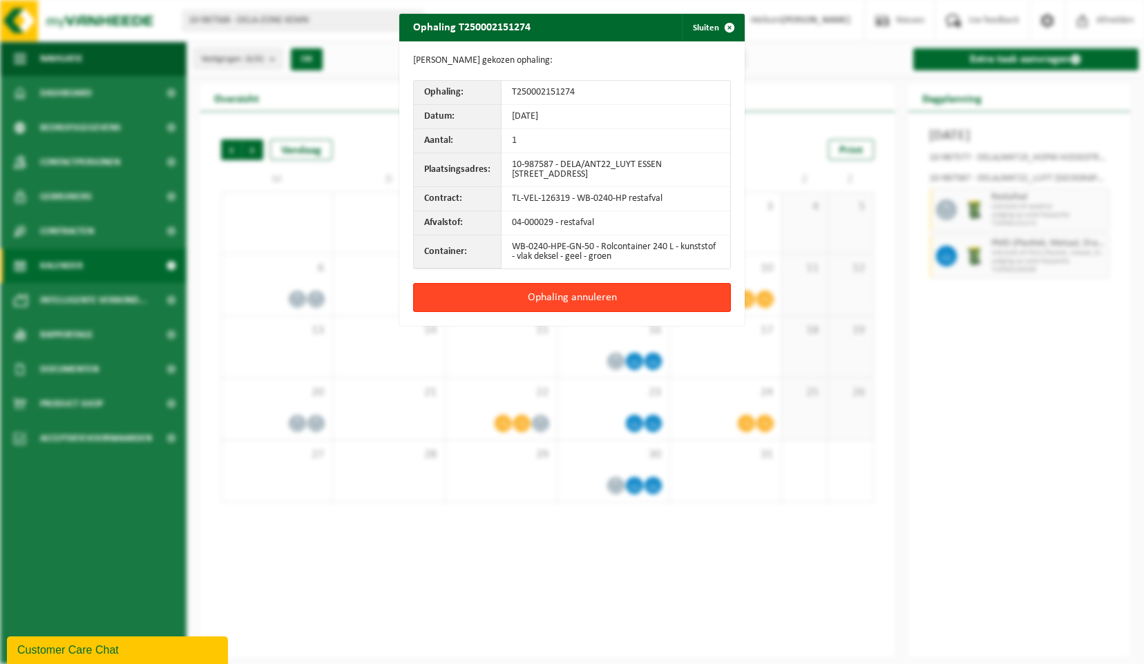
click at [578, 291] on button "Ophaling annuleren" at bounding box center [572, 297] width 318 height 29
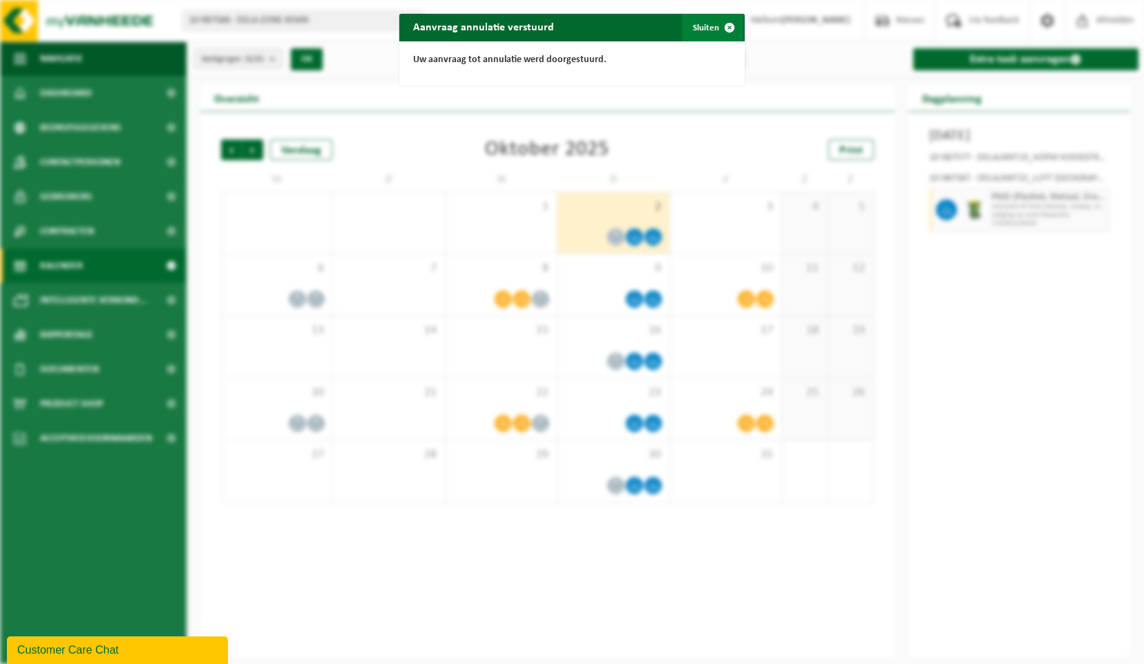
drag, startPoint x: 722, startPoint y: 32, endPoint x: 713, endPoint y: 72, distance: 41.1
click at [723, 32] on span "button" at bounding box center [730, 28] width 28 height 28
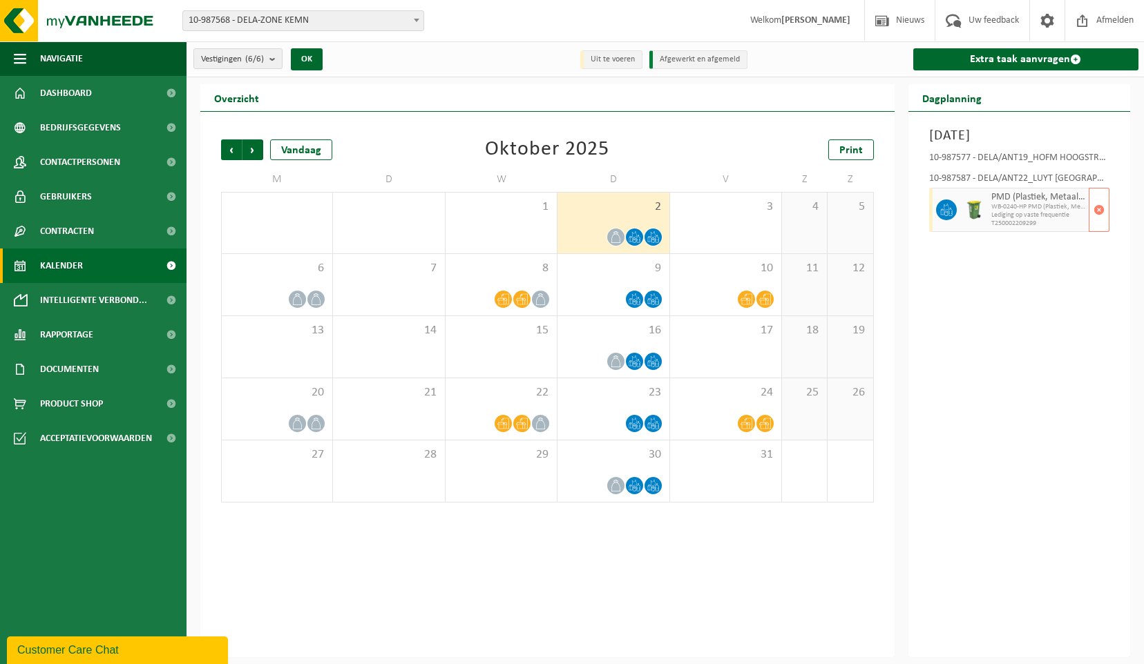
click at [1010, 216] on span "Lediging op vaste frequentie" at bounding box center [1038, 215] width 95 height 8
click at [1100, 208] on span "button" at bounding box center [1098, 210] width 11 height 28
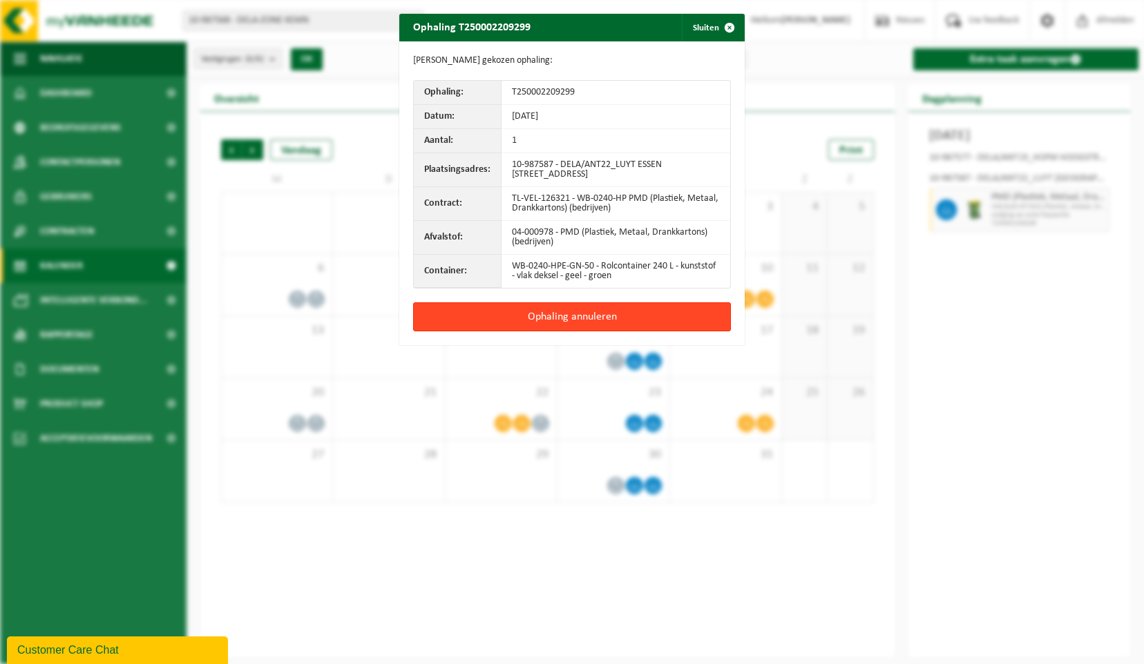
click at [537, 315] on button "Ophaling annuleren" at bounding box center [572, 317] width 318 height 29
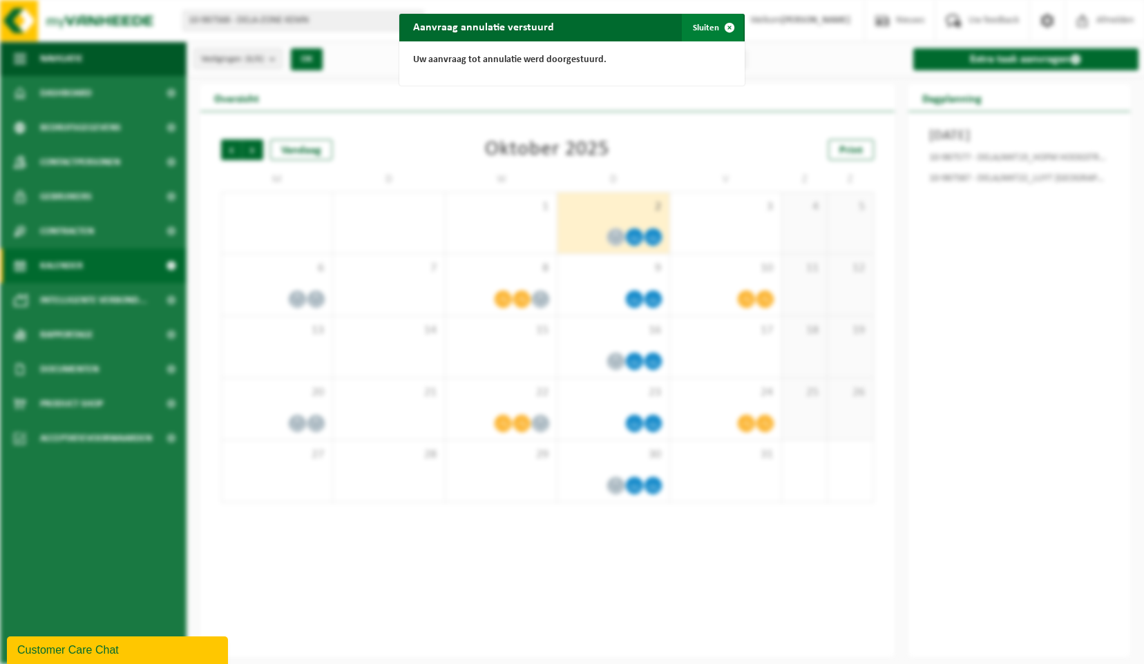
click at [721, 27] on span "button" at bounding box center [730, 28] width 28 height 28
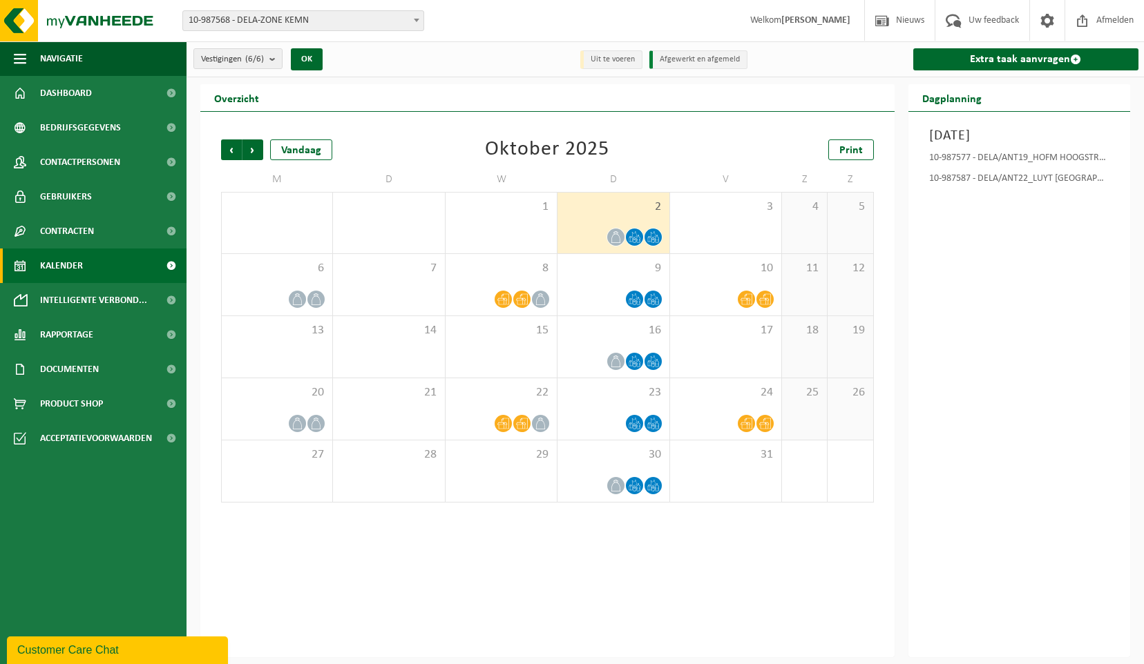
click at [955, 358] on div "[DATE] 10-987577 - DELA/ANT19_HOFM HOOGSTRATEN [GEOGRAPHIC_DATA] - [GEOGRAPHIC_…" at bounding box center [1019, 385] width 222 height 546
